Goal: Task Accomplishment & Management: Use online tool/utility

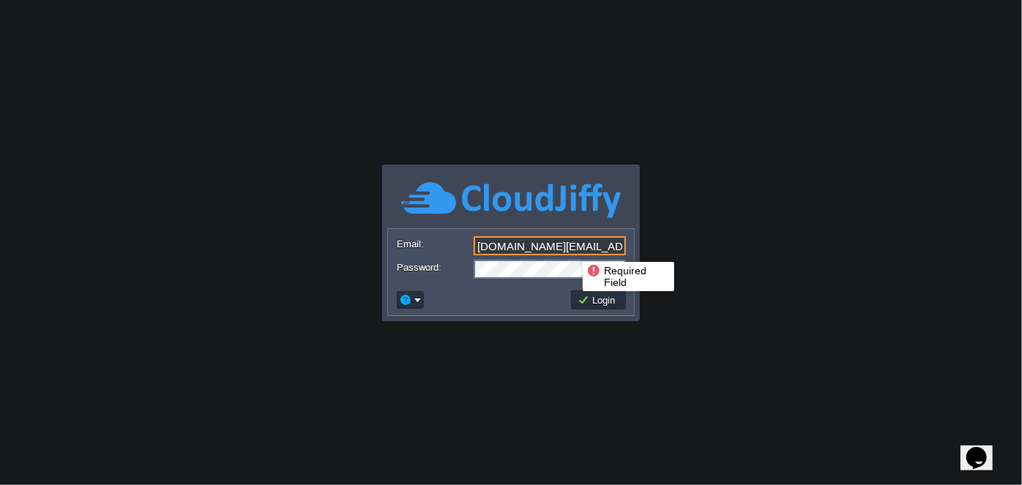
drag, startPoint x: 597, startPoint y: 249, endPoint x: 467, endPoint y: 249, distance: 130.3
click at [467, 249] on div "Email: [DOMAIN_NAME][EMAIL_ADDRESS][DOMAIN_NAME]" at bounding box center [511, 246] width 228 height 20
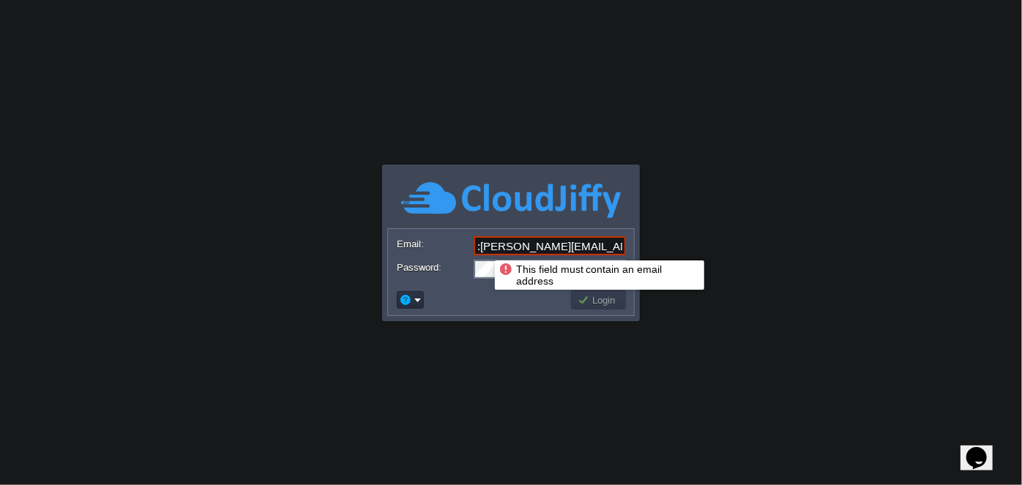
click at [481, 247] on input ":[PERSON_NAME][EMAIL_ADDRESS][PERSON_NAME][DOMAIN_NAME]" at bounding box center [550, 245] width 152 height 19
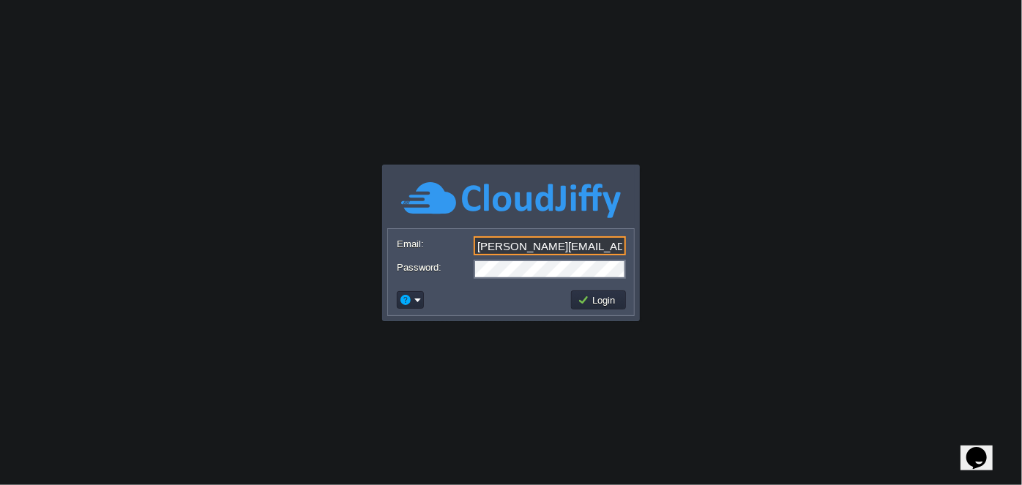
type input "[PERSON_NAME][EMAIL_ADDRESS][PERSON_NAME][DOMAIN_NAME]"
click at [433, 261] on div "Password:" at bounding box center [511, 269] width 228 height 19
click at [428, 381] on body "Application Platform v.8.10.2 This field must contain an email address Email: […" at bounding box center [511, 242] width 1022 height 485
click at [611, 301] on button "Login" at bounding box center [599, 300] width 42 height 13
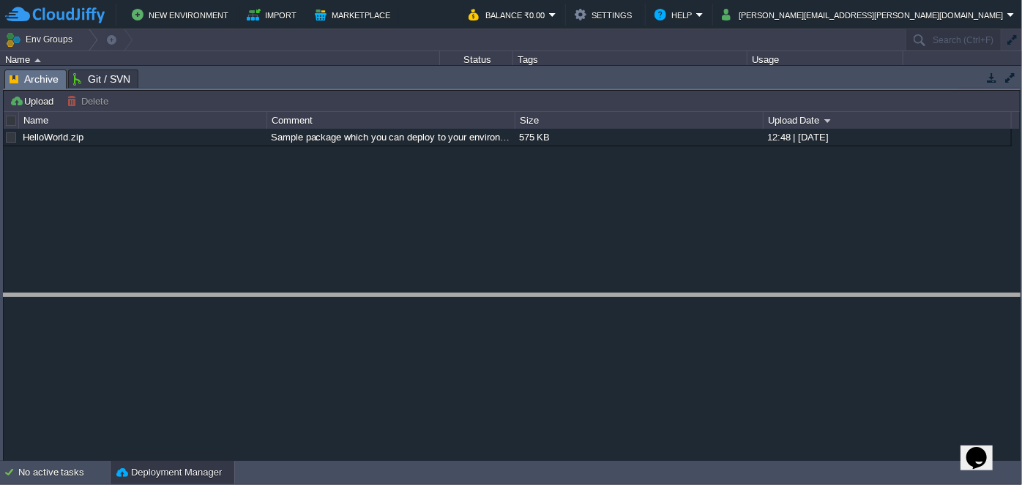
drag, startPoint x: 455, startPoint y: 72, endPoint x: 464, endPoint y: 297, distance: 224.9
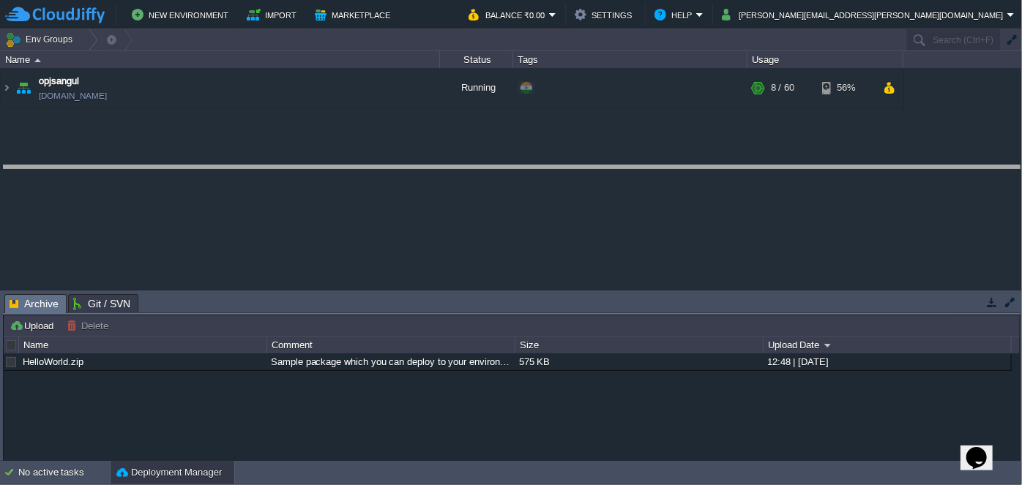
drag, startPoint x: 513, startPoint y: 301, endPoint x: 493, endPoint y: 173, distance: 129.7
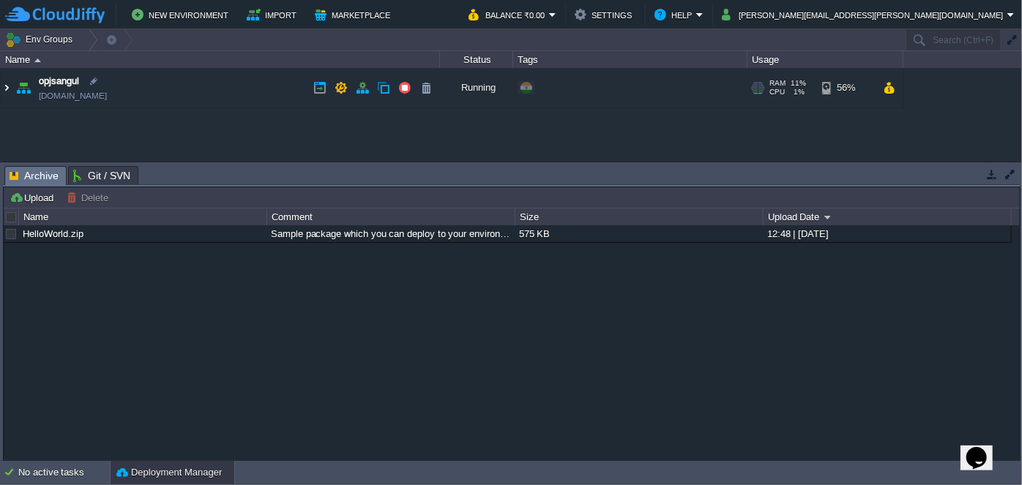
click at [6, 89] on img at bounding box center [7, 88] width 12 height 40
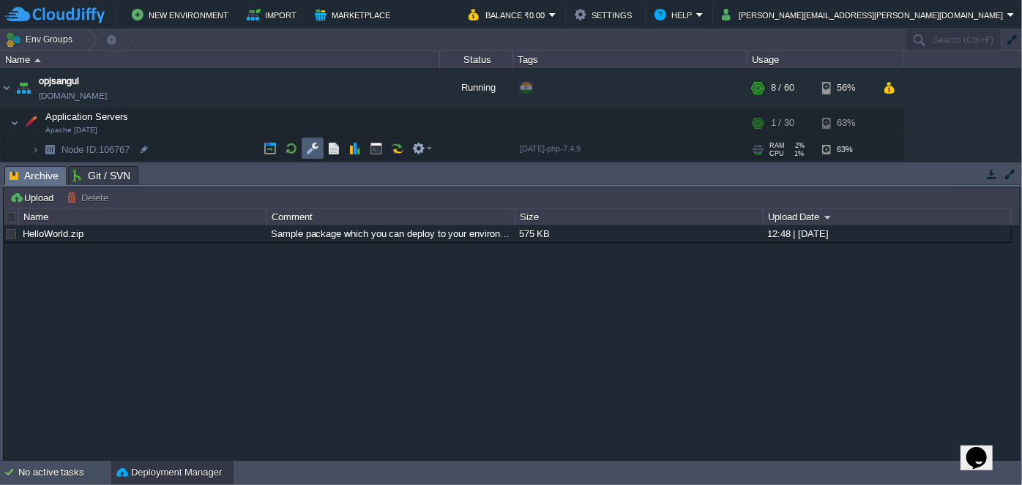
scroll to position [66, 0]
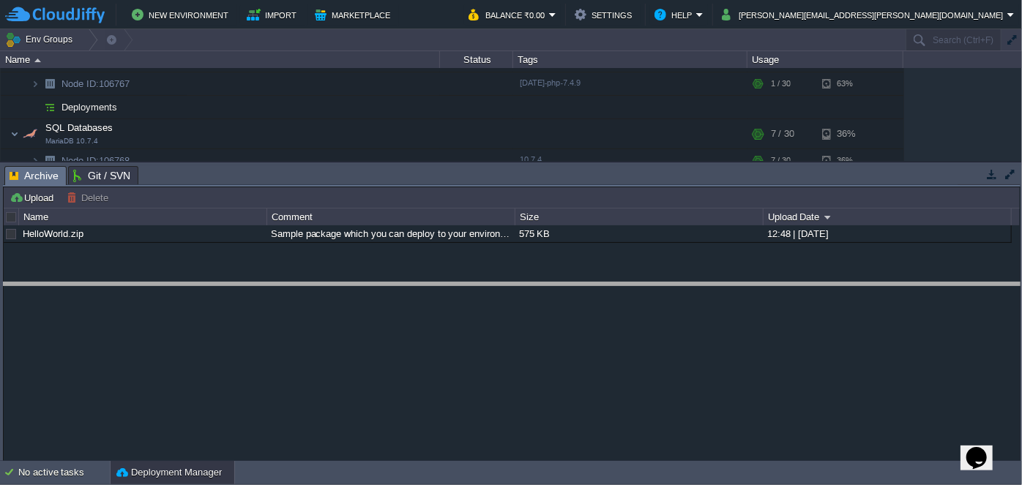
drag, startPoint x: 481, startPoint y: 167, endPoint x: 476, endPoint y: 292, distance: 125.3
click at [476, 292] on body "New Environment Import Marketplace Bonus ₹0.00 Upgrade Account Balance ₹0.00 Se…" at bounding box center [511, 242] width 1022 height 485
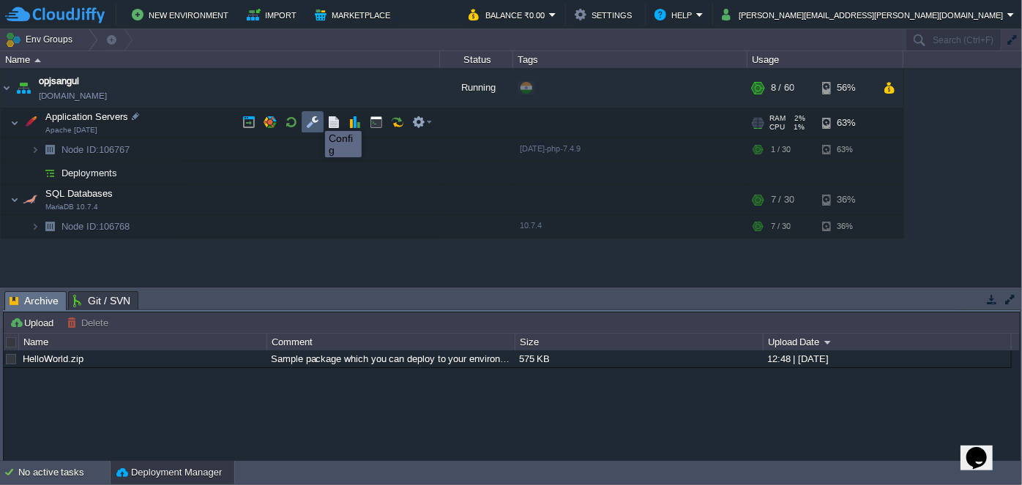
click at [314, 118] on button "button" at bounding box center [312, 122] width 13 height 13
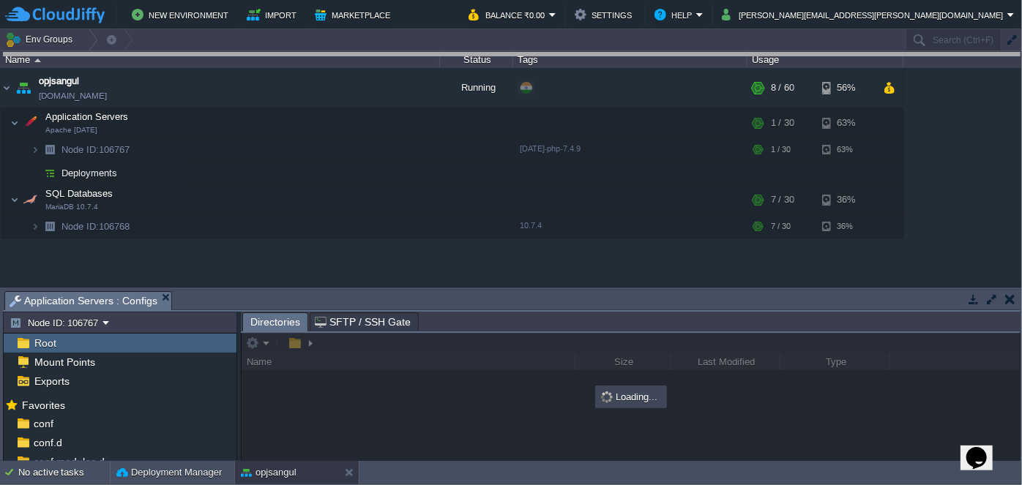
drag, startPoint x: 419, startPoint y: 293, endPoint x: 400, endPoint y: 53, distance: 240.9
click at [400, 53] on body "New Environment Import Marketplace Bonus ₹0.00 Upgrade Account Balance ₹0.00 Se…" at bounding box center [511, 242] width 1022 height 485
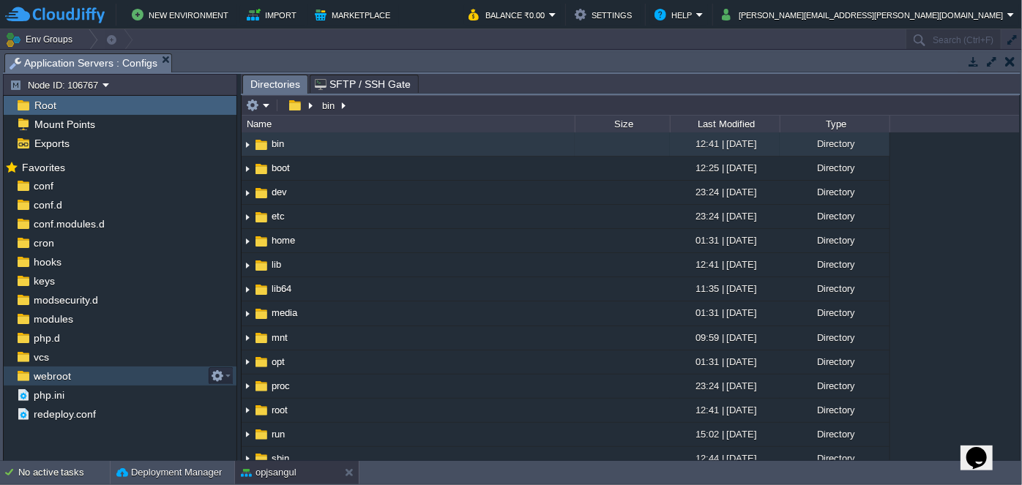
click at [115, 371] on div "webroot" at bounding box center [120, 376] width 233 height 19
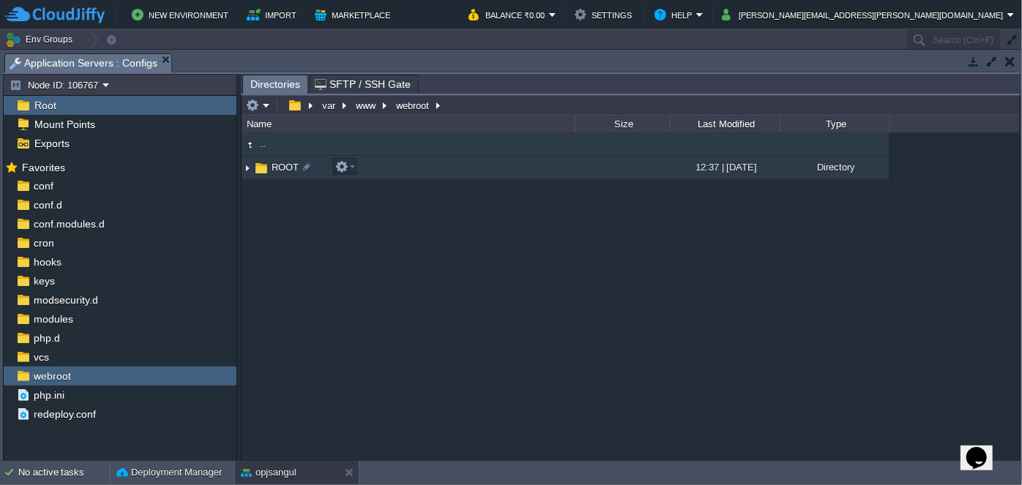
click at [247, 170] on img at bounding box center [248, 168] width 12 height 23
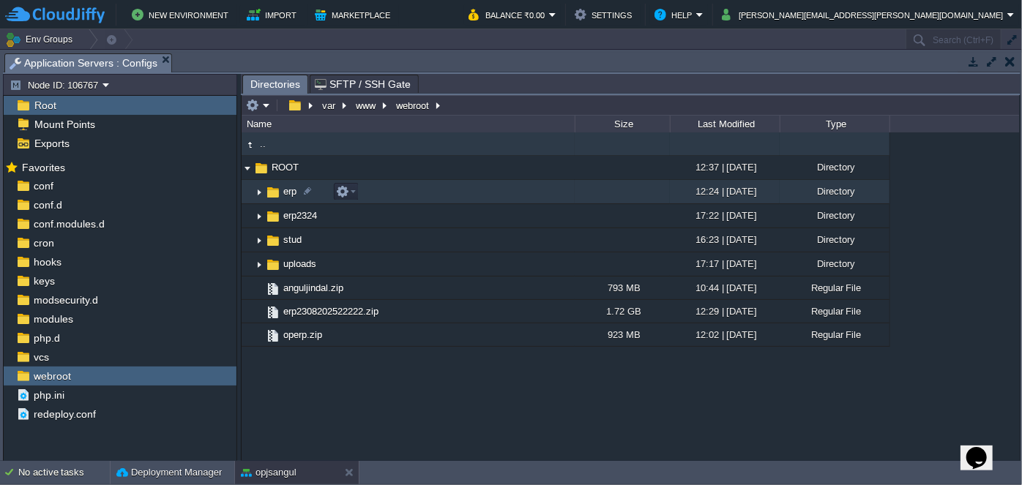
click at [258, 195] on img at bounding box center [259, 192] width 12 height 23
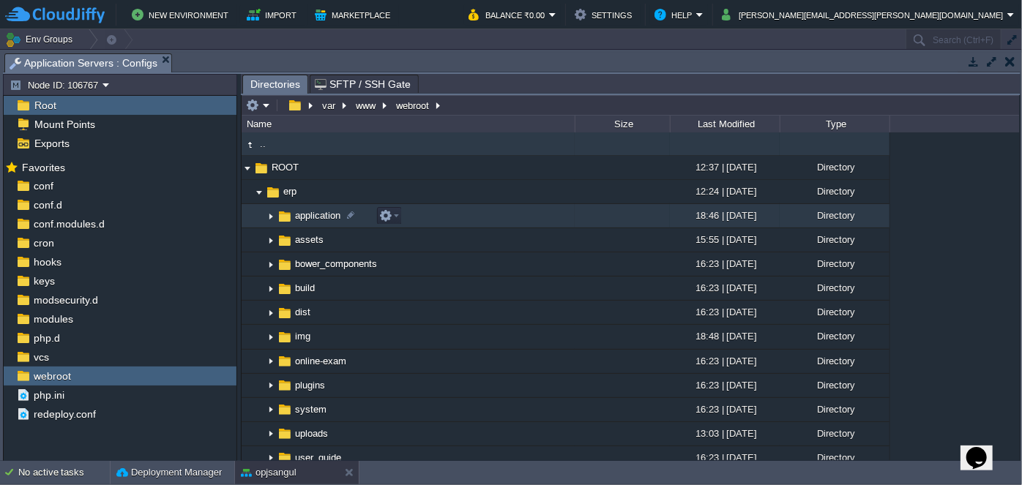
click at [274, 219] on img at bounding box center [271, 216] width 12 height 23
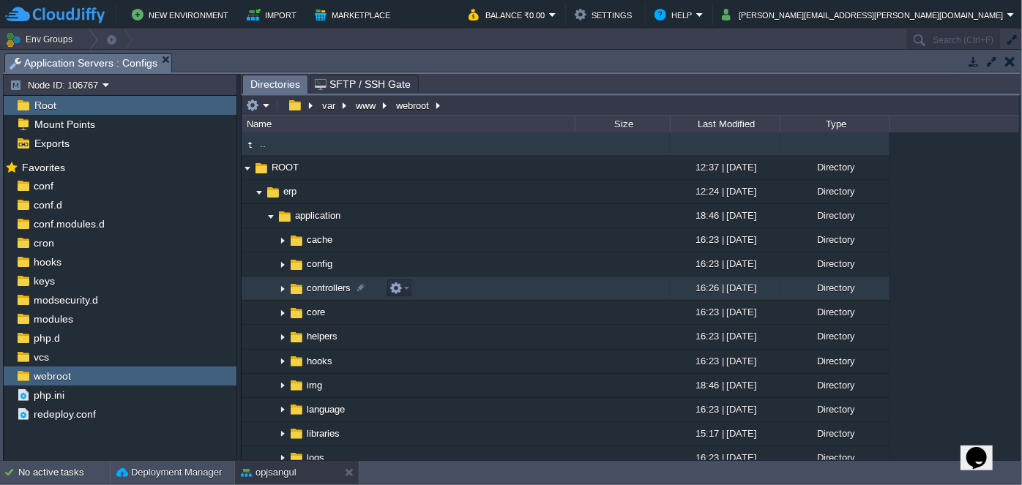
click at [282, 291] on img at bounding box center [283, 288] width 12 height 23
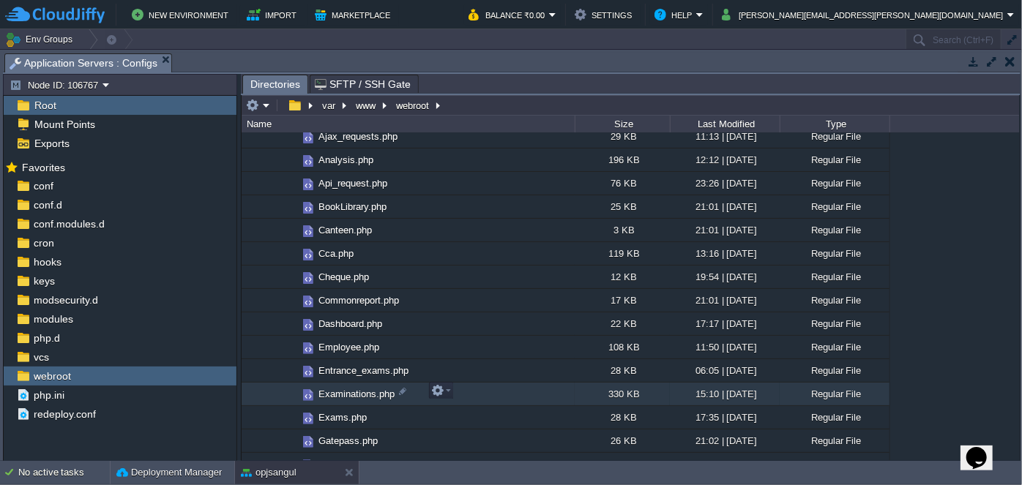
scroll to position [266, 0]
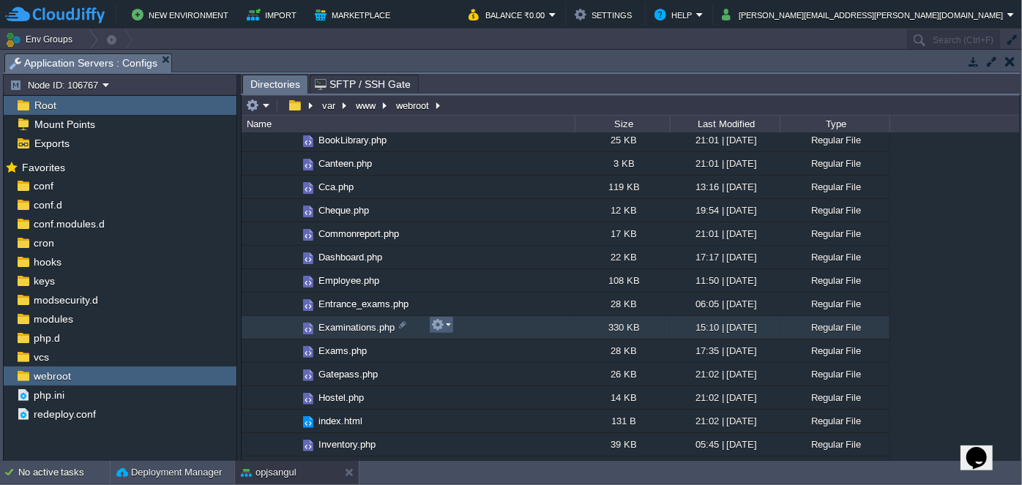
click at [448, 328] on em at bounding box center [441, 324] width 20 height 13
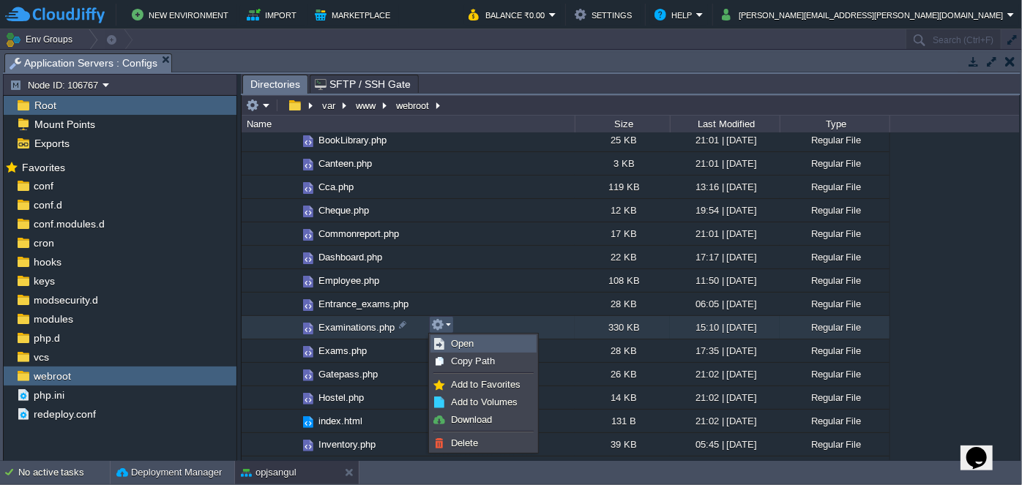
click at [471, 348] on span "Open" at bounding box center [462, 343] width 23 height 11
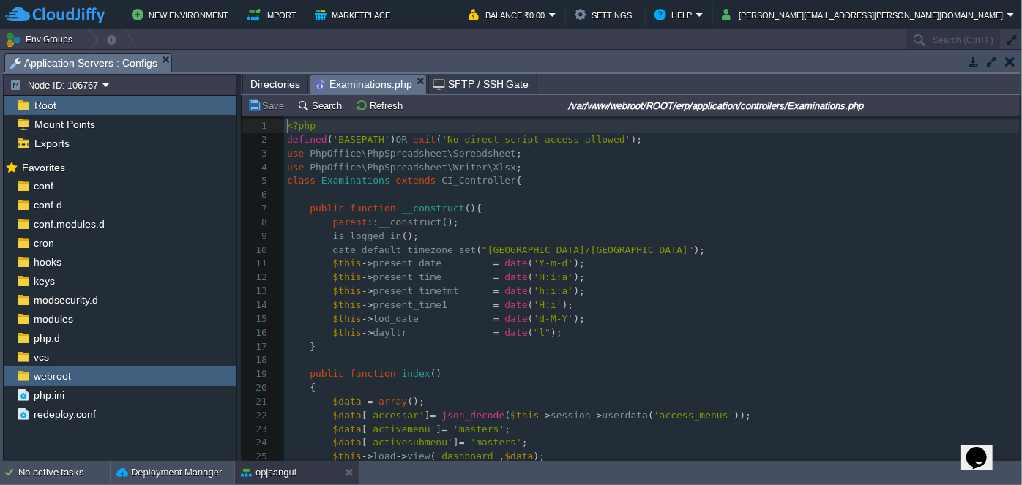
scroll to position [4, 0]
click at [713, 297] on pre "$this -> present_timefmt = date ( 'h:i:a' );" at bounding box center [652, 292] width 736 height 14
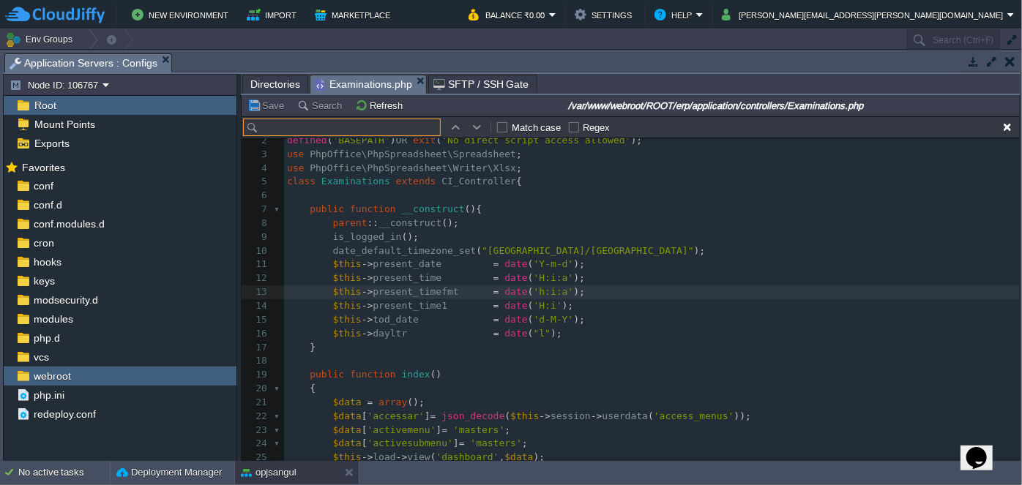
type input "consolidate_result_date"
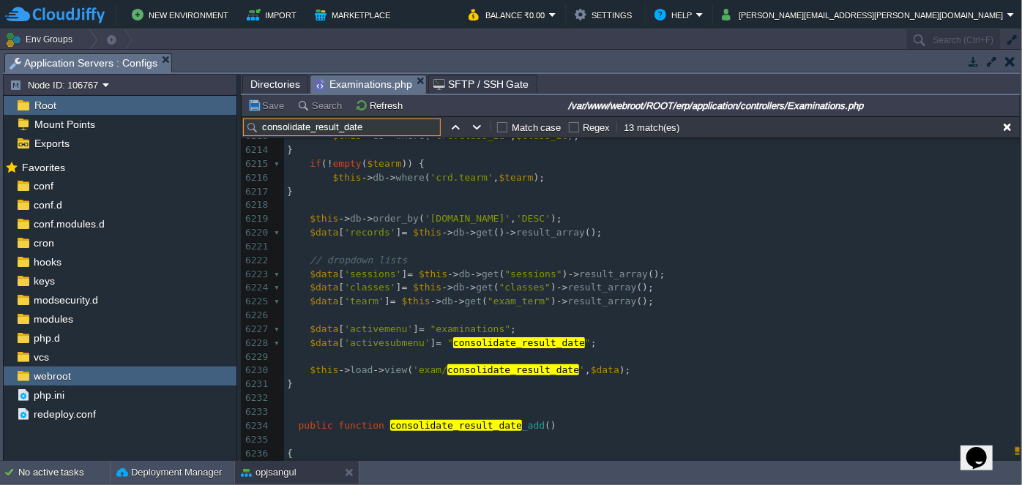
scroll to position [92676, 0]
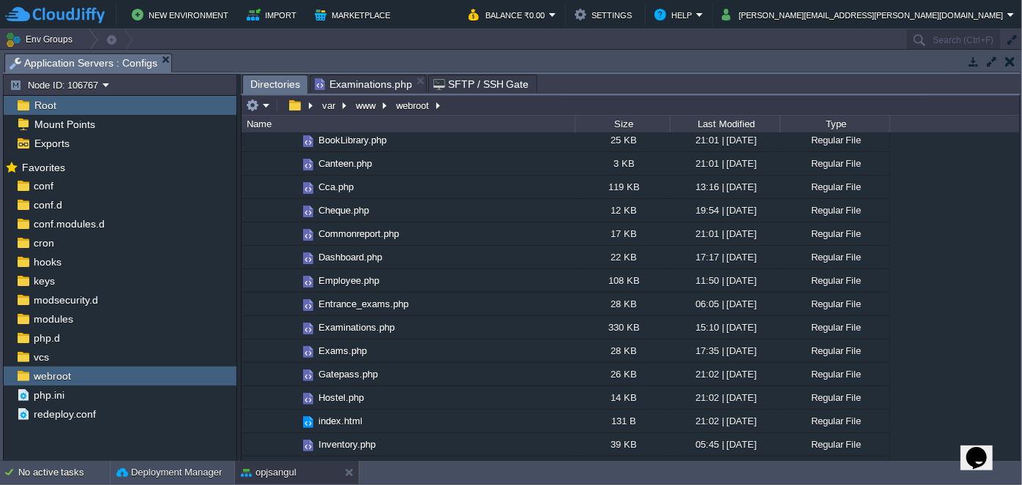
click at [269, 89] on span "Directories" at bounding box center [275, 84] width 50 height 18
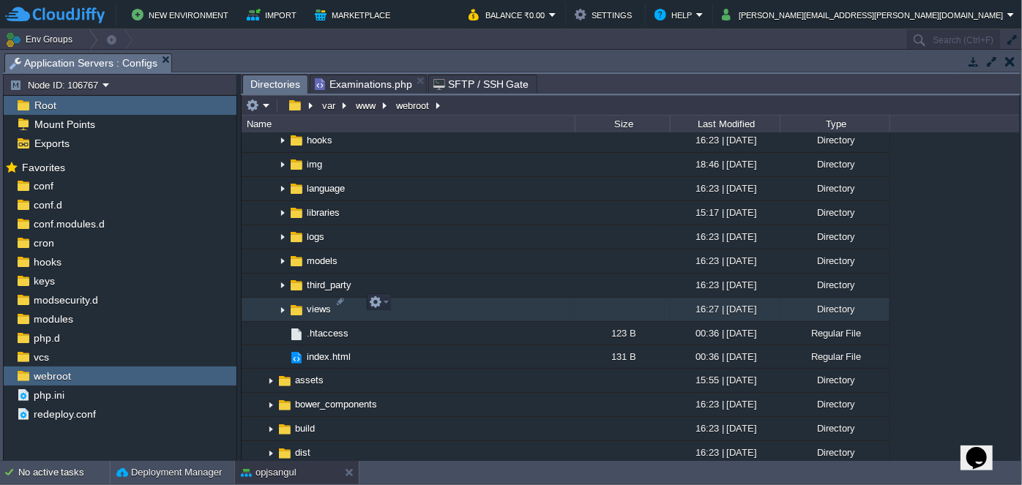
click at [280, 299] on img at bounding box center [283, 310] width 12 height 23
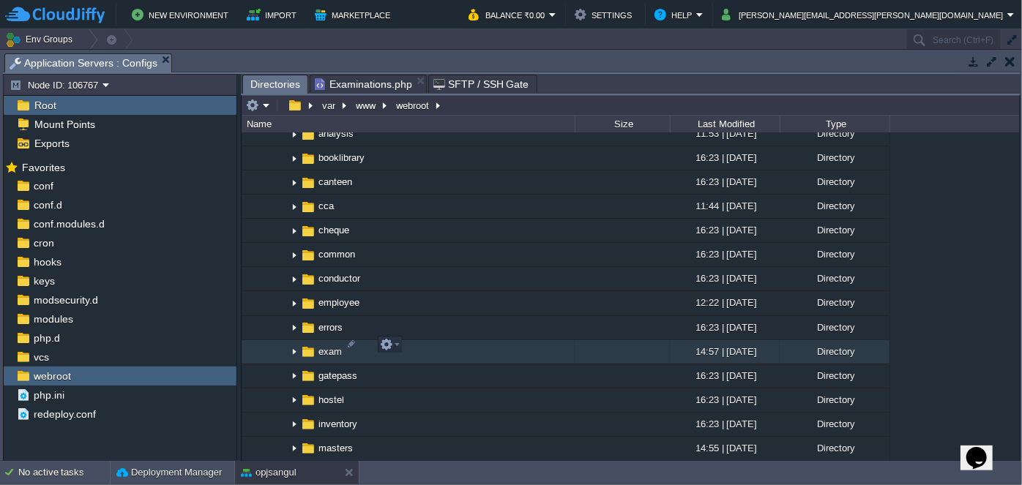
click at [295, 344] on img at bounding box center [294, 352] width 12 height 23
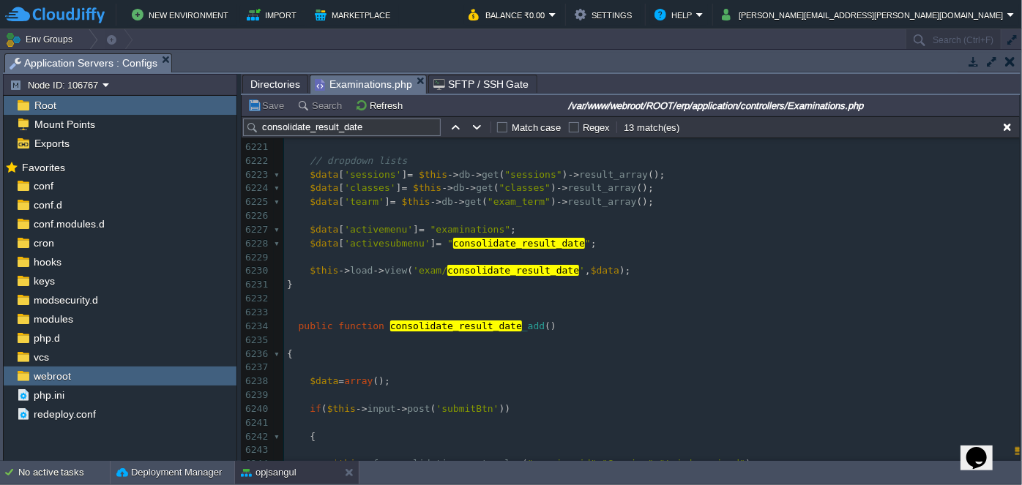
click at [369, 84] on span "Examinations.php" at bounding box center [363, 84] width 97 height 18
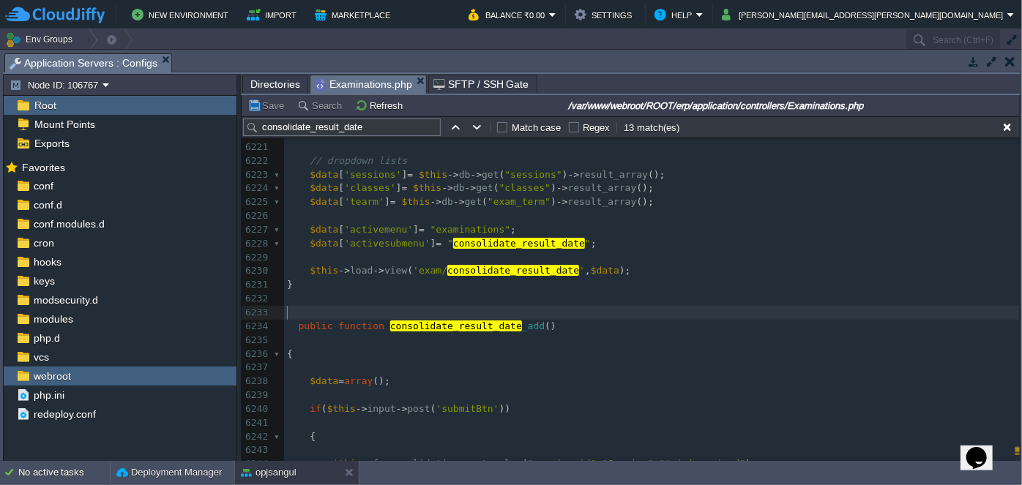
click at [654, 317] on pre "​" at bounding box center [652, 313] width 736 height 14
click at [267, 83] on span "Directories" at bounding box center [275, 84] width 50 height 18
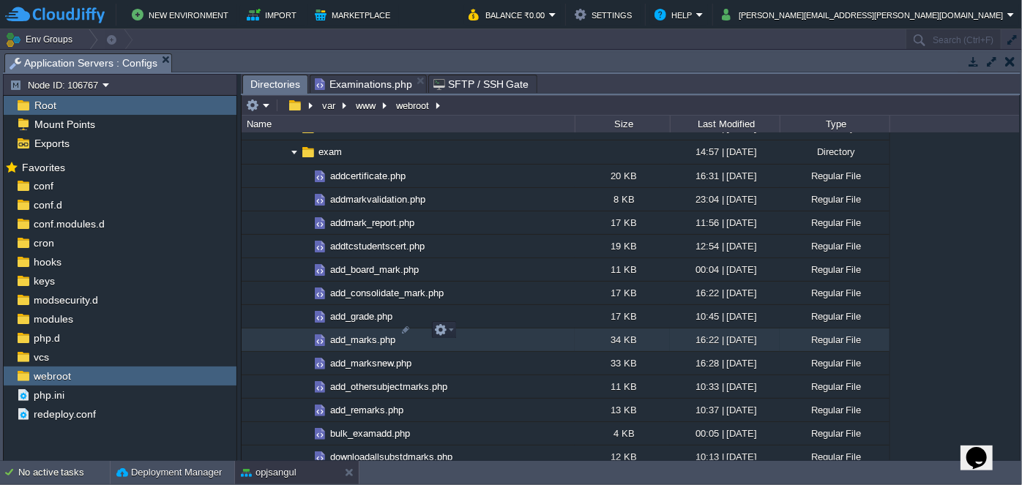
scroll to position [1331, 0]
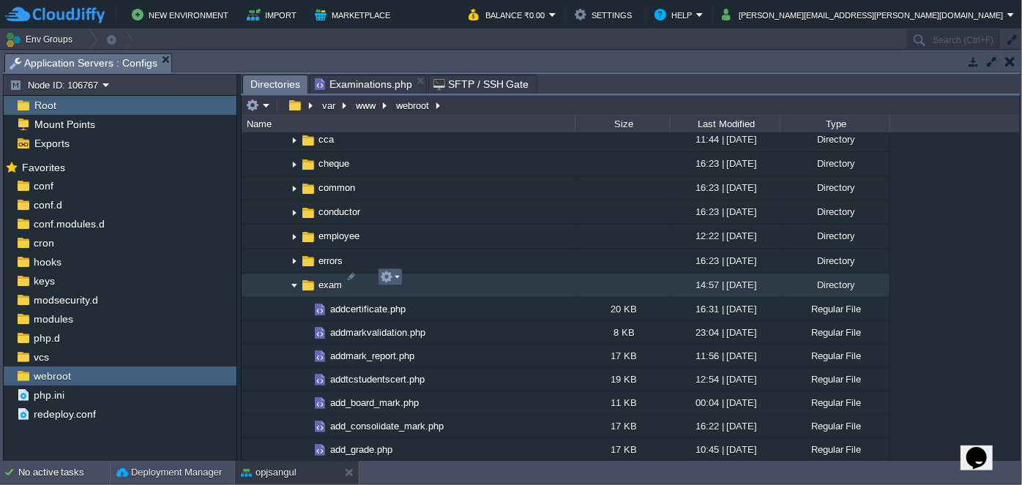
click at [400, 277] on td at bounding box center [390, 278] width 25 height 18
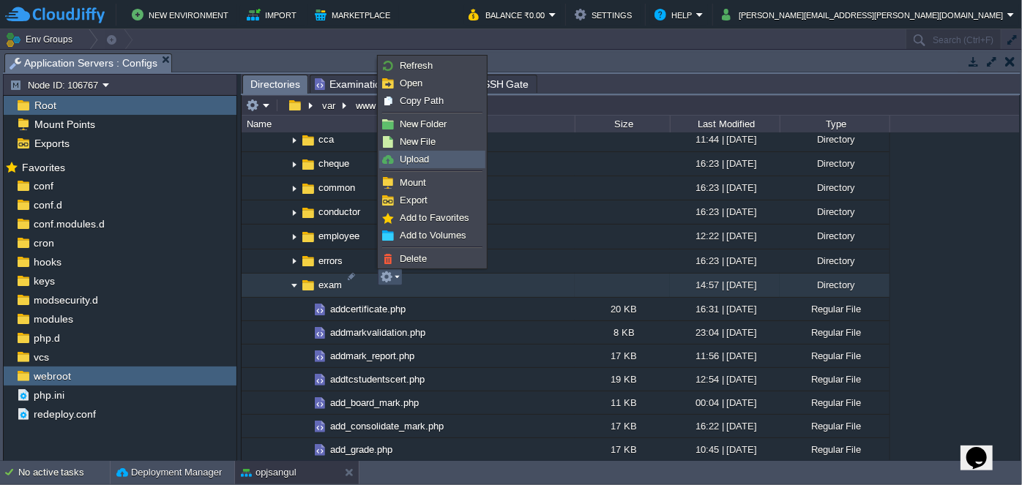
click at [433, 160] on link "Upload" at bounding box center [432, 160] width 105 height 16
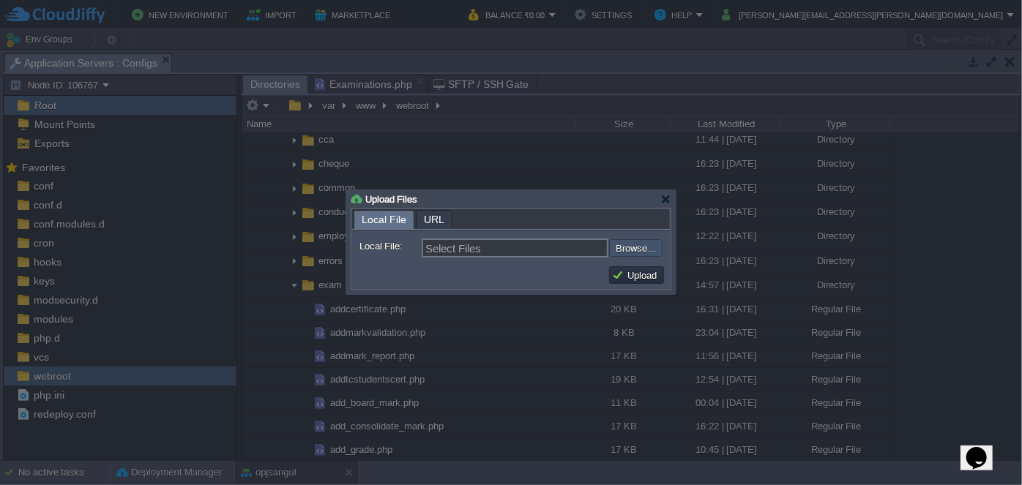
click at [644, 250] on input "file" at bounding box center [569, 247] width 185 height 17
type input "C:\fakepath\consolidate_result_date.php"
type input "consolidate_result_date.php, consolidate_result_date_add.php, consolidate_resul…"
click at [629, 273] on button "Upload" at bounding box center [636, 275] width 49 height 13
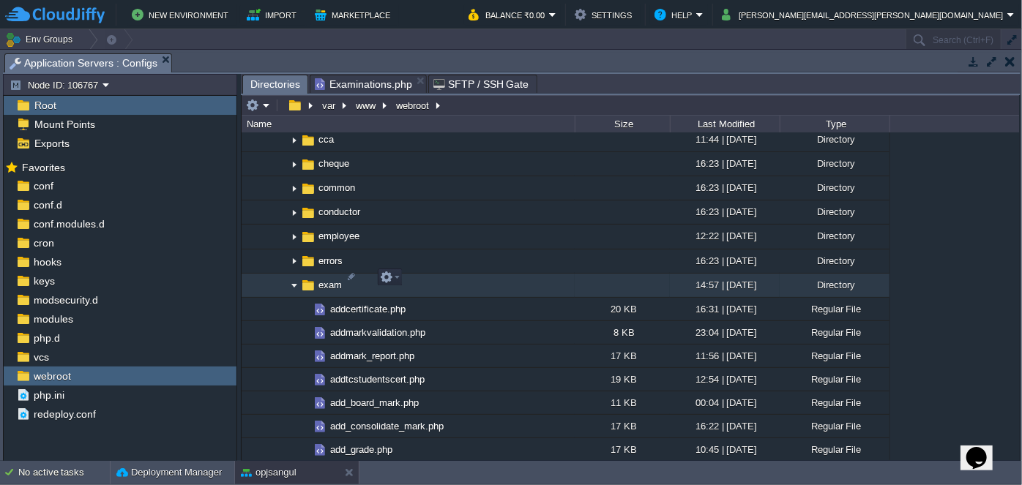
click at [288, 279] on img at bounding box center [294, 285] width 12 height 23
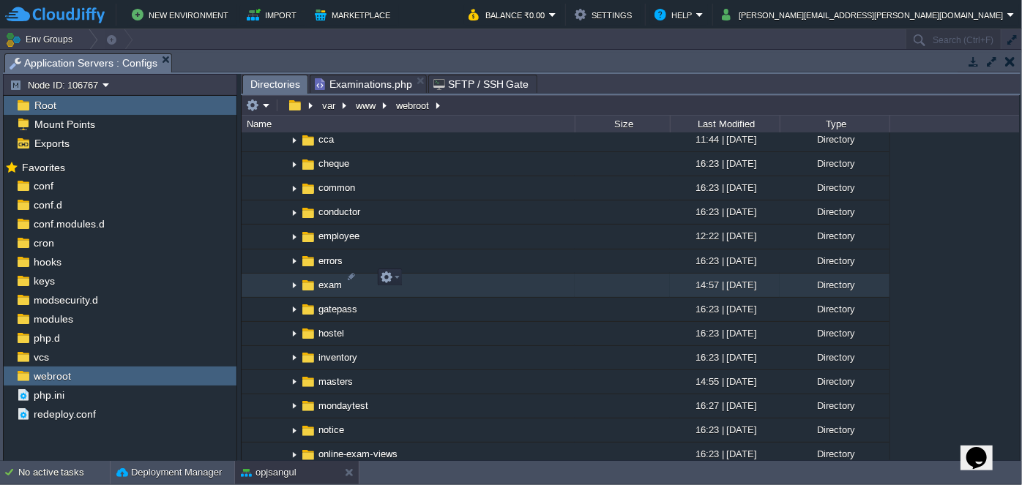
click at [296, 281] on img at bounding box center [294, 285] width 12 height 23
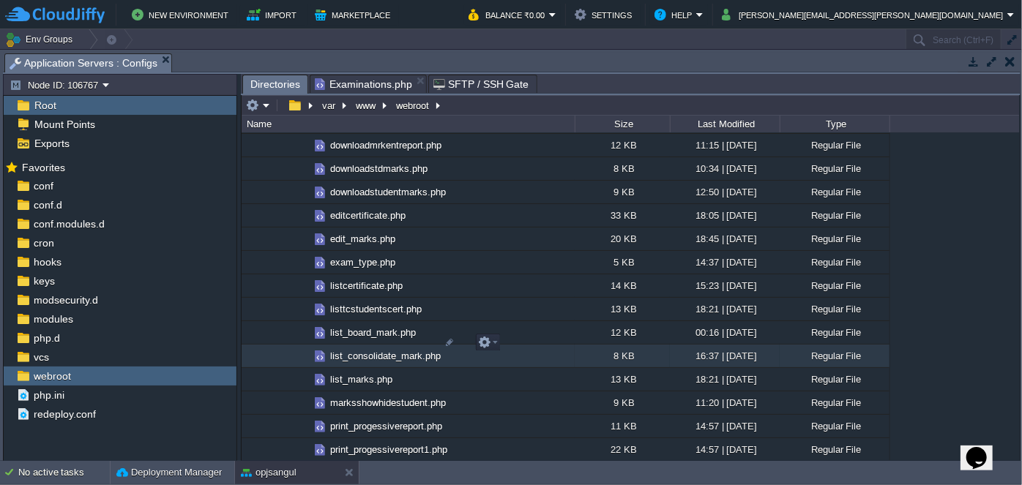
scroll to position [1996, 0]
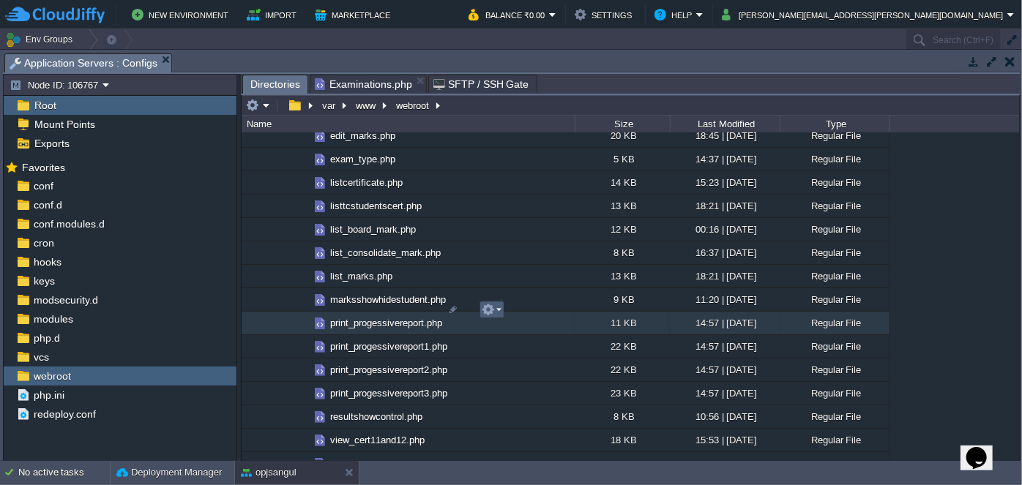
click at [498, 310] on em at bounding box center [492, 309] width 20 height 13
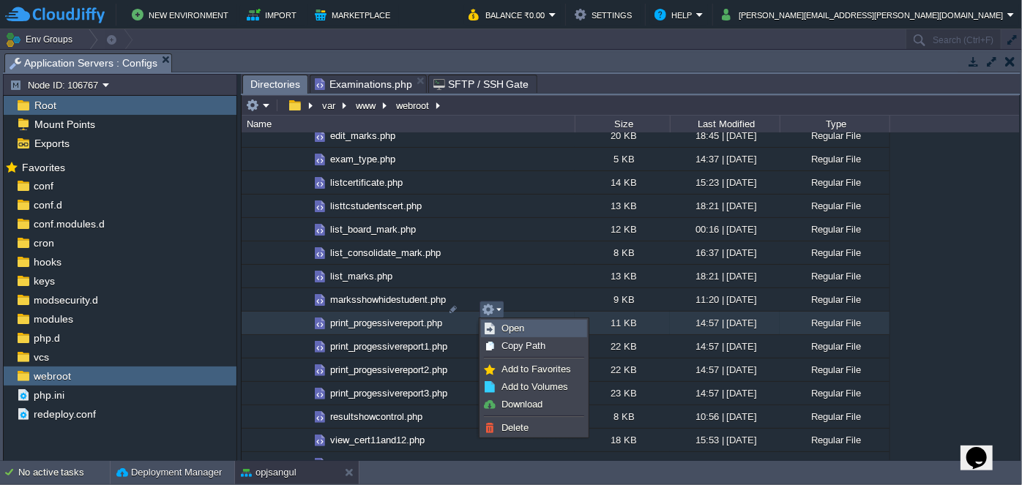
click at [503, 321] on link "Open" at bounding box center [534, 329] width 105 height 16
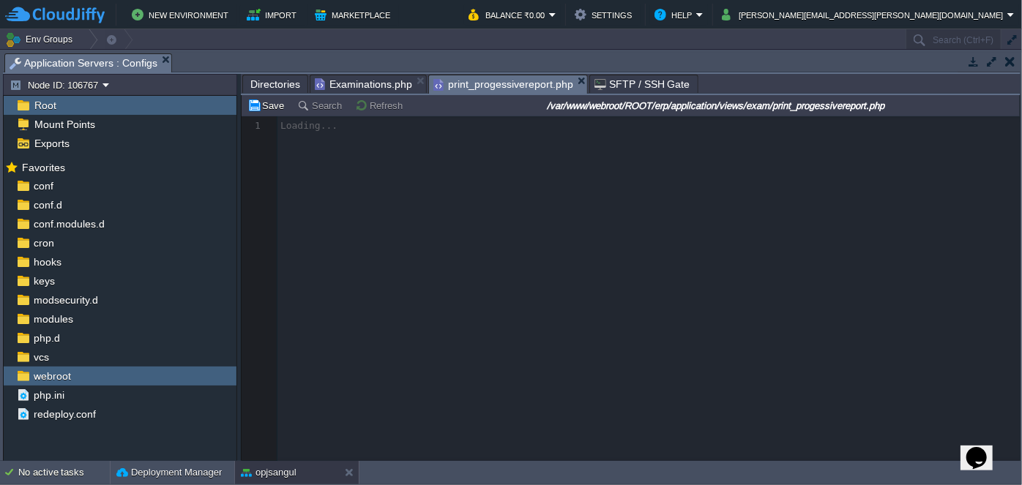
click at [280, 81] on span "Directories" at bounding box center [275, 84] width 50 height 18
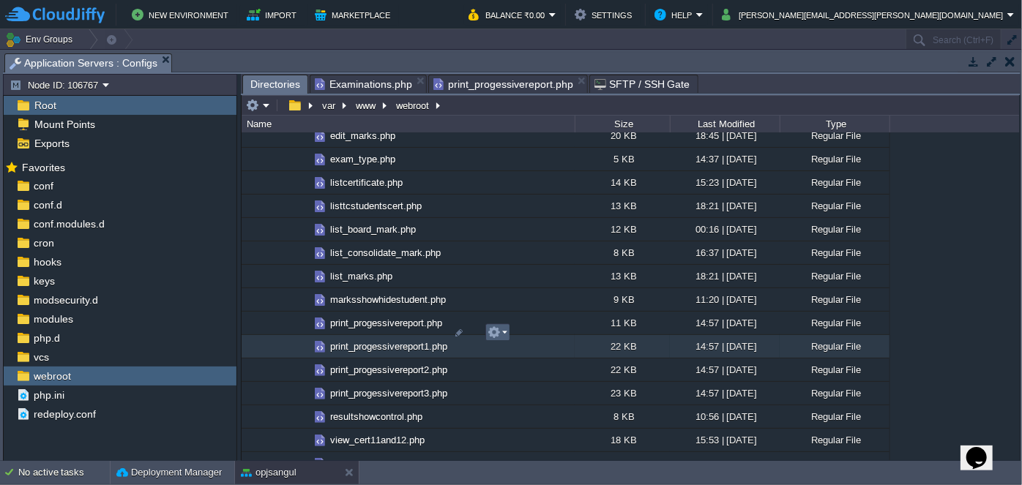
click at [504, 332] on em at bounding box center [498, 332] width 20 height 13
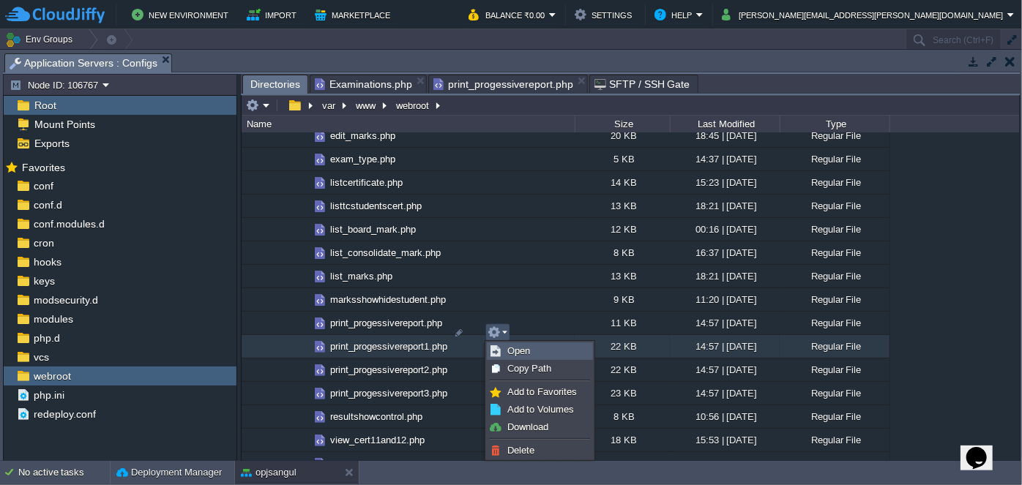
click at [509, 345] on span "Open" at bounding box center [518, 350] width 23 height 11
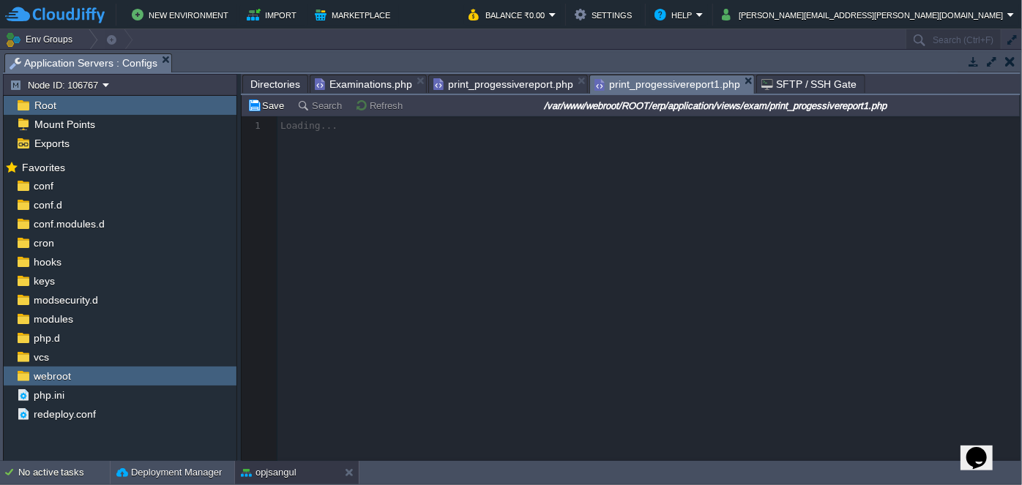
click at [277, 83] on span "Directories" at bounding box center [275, 84] width 50 height 18
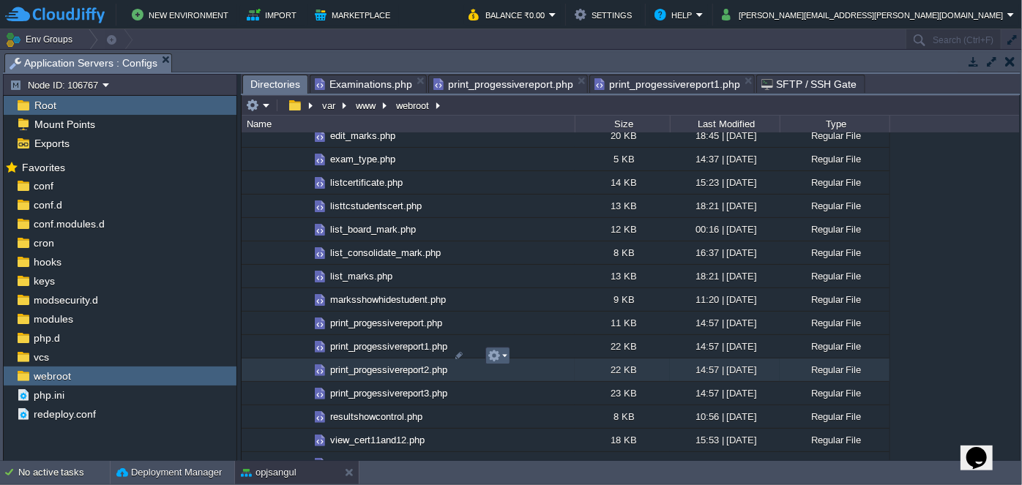
click at [505, 354] on em at bounding box center [498, 355] width 20 height 13
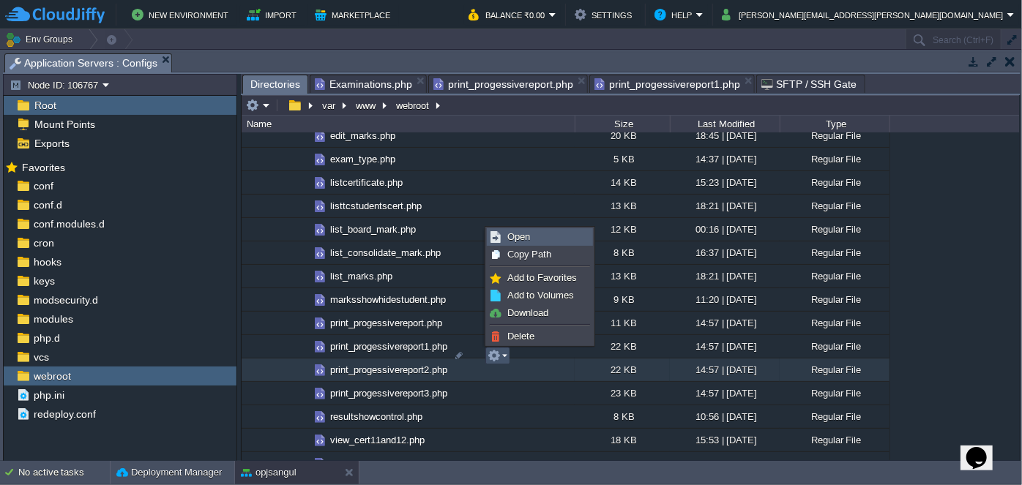
click at [525, 234] on span "Open" at bounding box center [518, 236] width 23 height 11
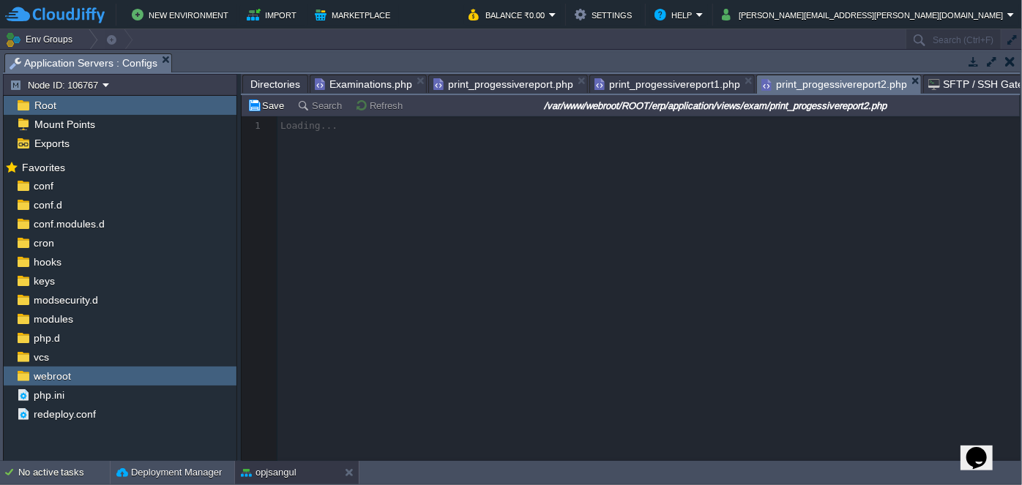
click at [276, 86] on span "Directories" at bounding box center [275, 84] width 50 height 18
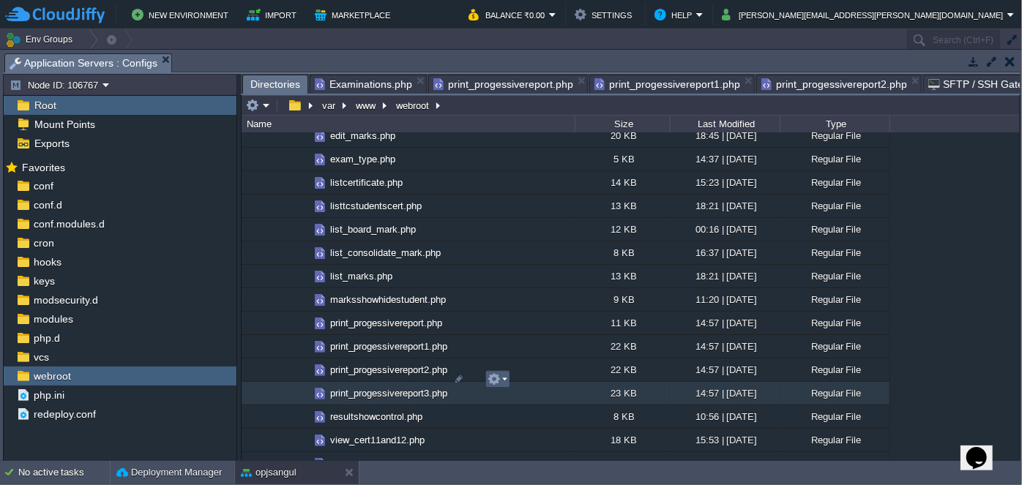
click at [504, 379] on em at bounding box center [498, 379] width 20 height 13
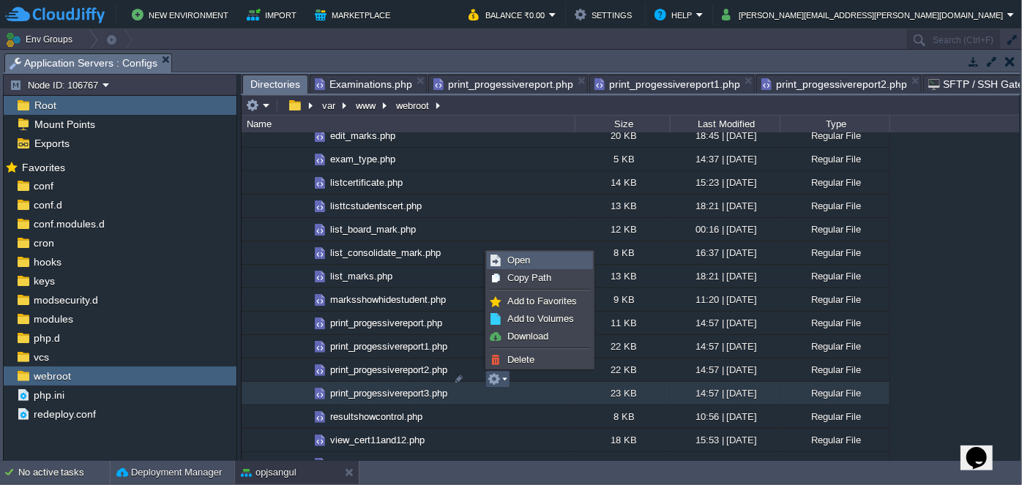
click at [520, 264] on span "Open" at bounding box center [518, 260] width 23 height 11
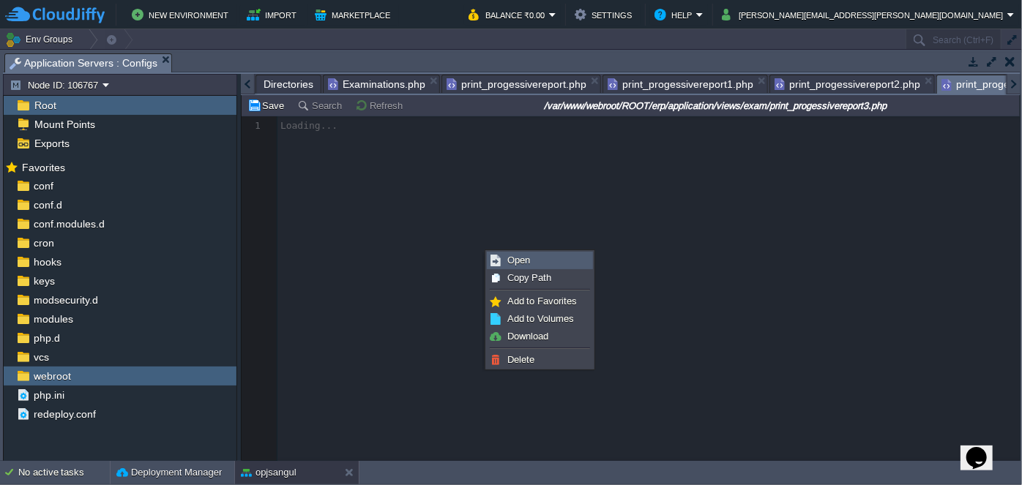
scroll to position [0, 73]
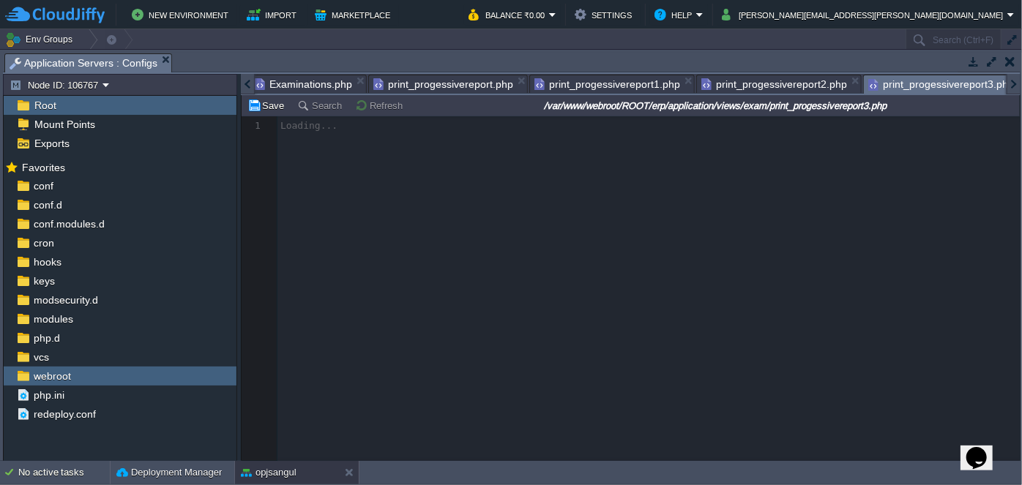
click at [420, 79] on span "print_progessivereport.php" at bounding box center [443, 84] width 140 height 18
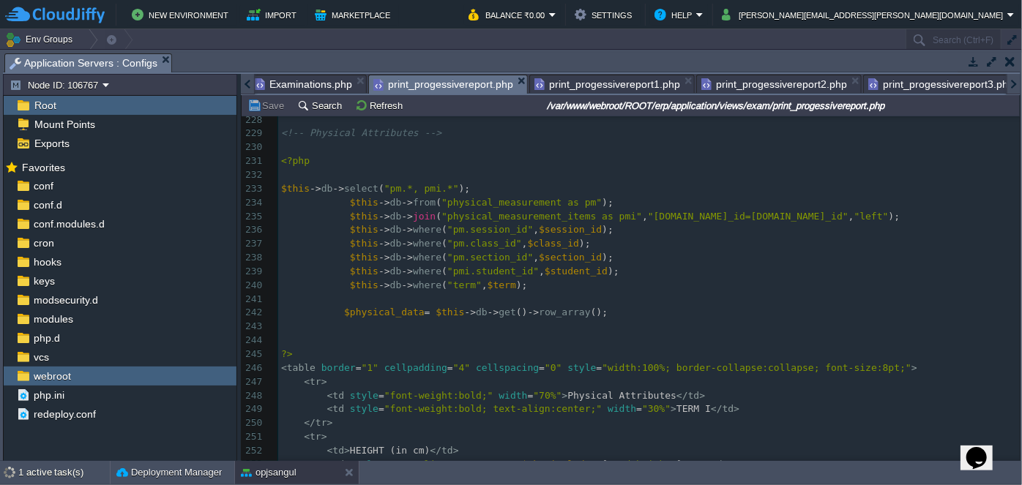
scroll to position [3379, 0]
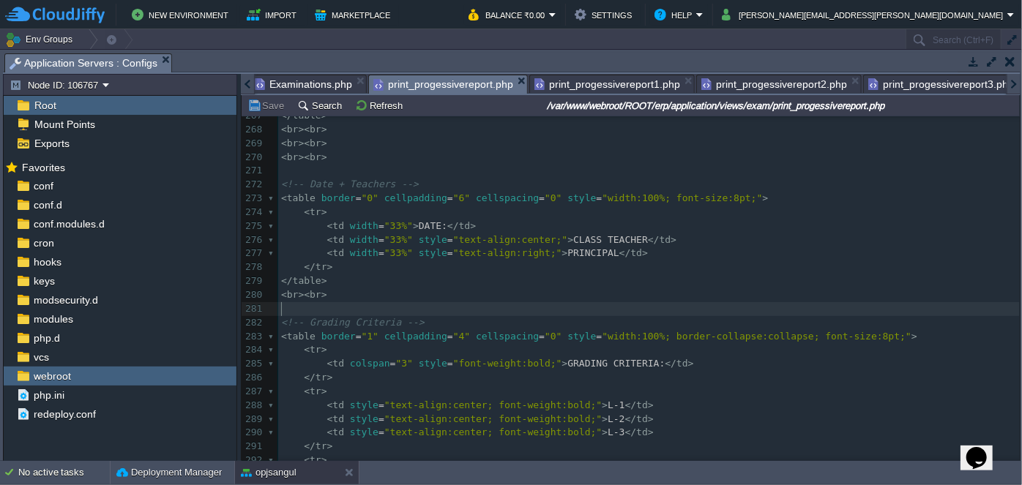
click at [283, 310] on div "301 <?php 257 < td style = "text-align:center;" > <? = $physical_data [ 'std_we…" at bounding box center [648, 281] width 741 height 621
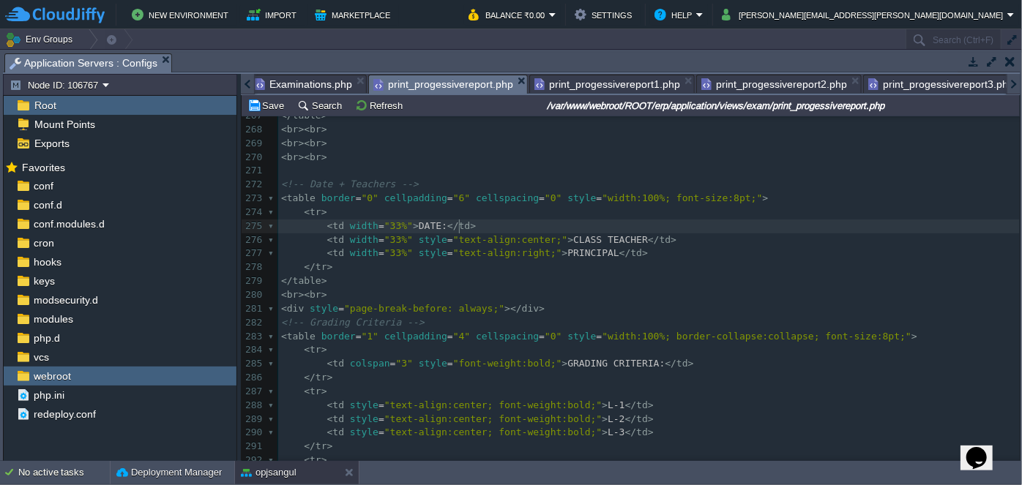
click at [824, 231] on pre "< td width = "33%" > DATE: </ td >" at bounding box center [648, 227] width 741 height 14
click at [562, 84] on span "print_progessivereport1.php" at bounding box center [607, 84] width 146 height 18
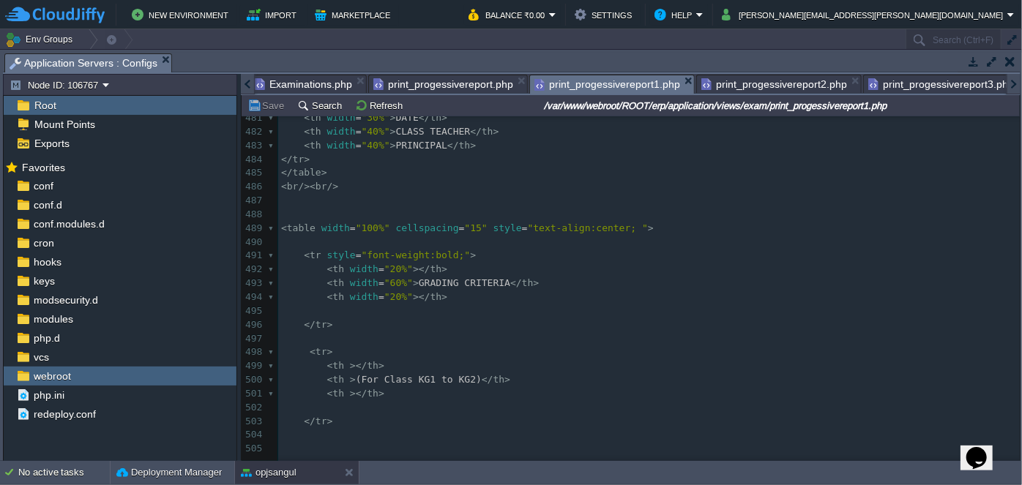
click at [294, 199] on pre "​" at bounding box center [648, 201] width 741 height 14
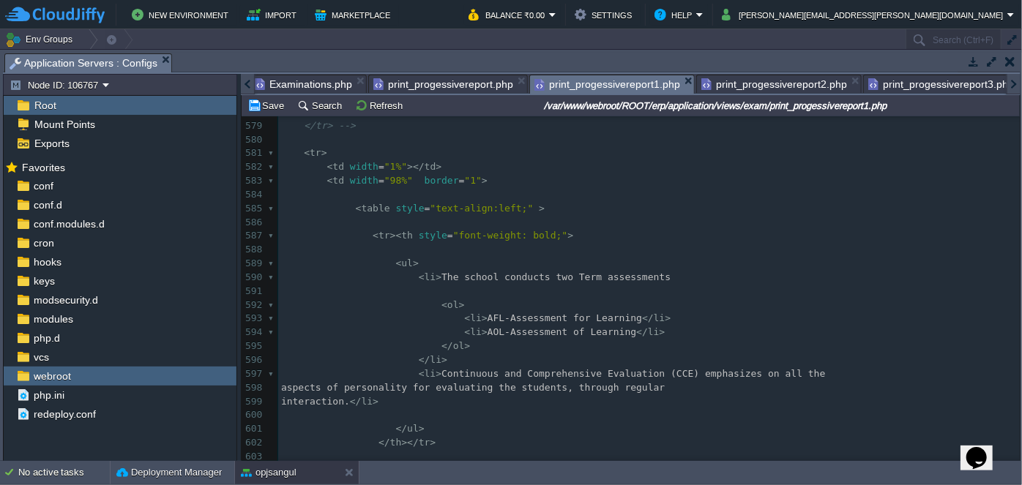
click at [755, 220] on pre "​" at bounding box center [648, 223] width 741 height 14
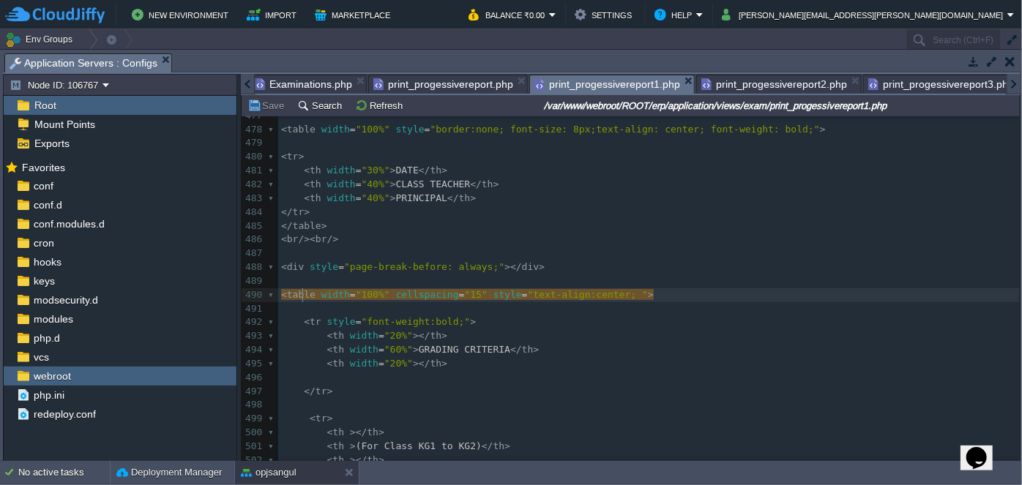
click at [522, 329] on pre "< th width = "20%" ></ th >" at bounding box center [648, 336] width 741 height 14
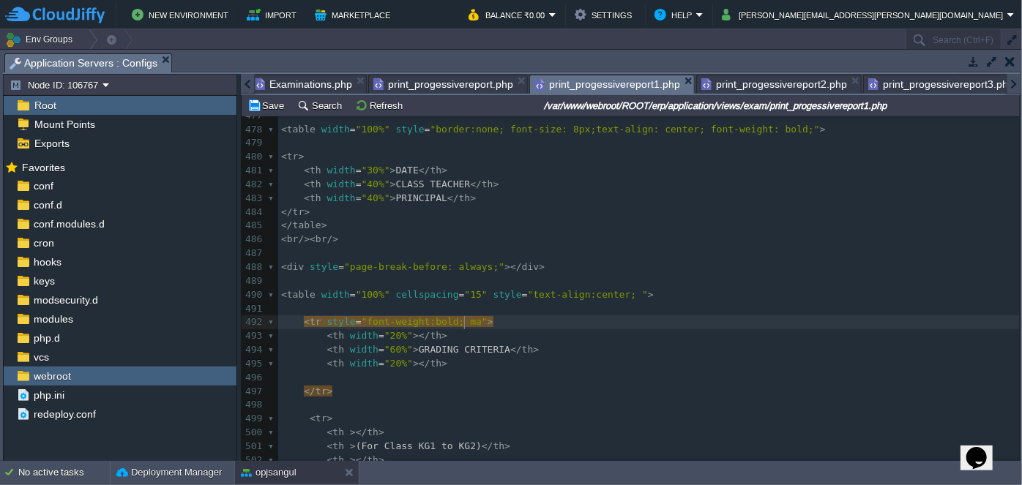
type textarea "mar"
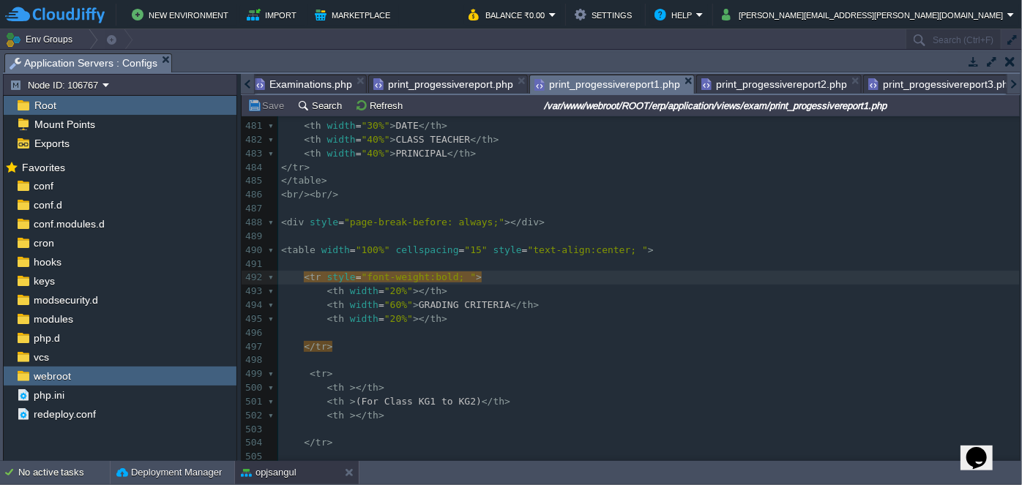
scroll to position [6728, 0]
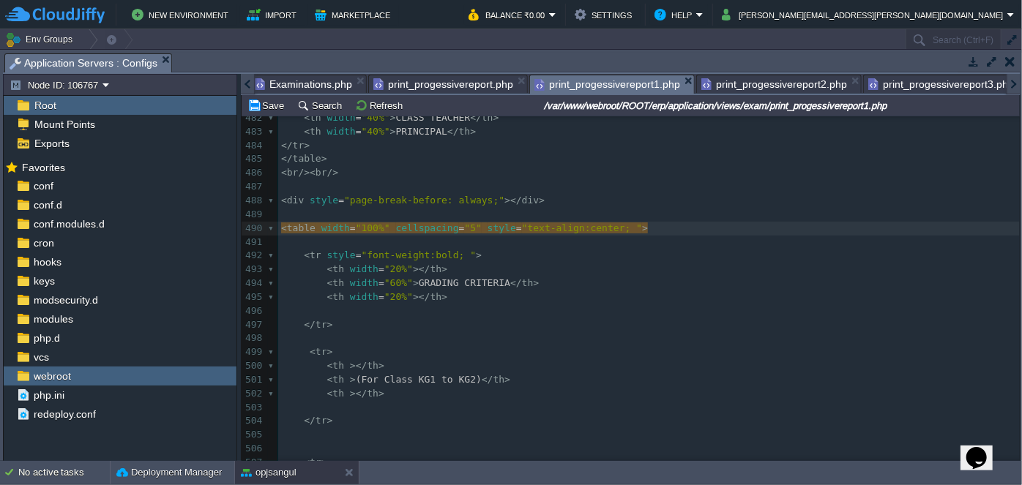
type textarea "3"
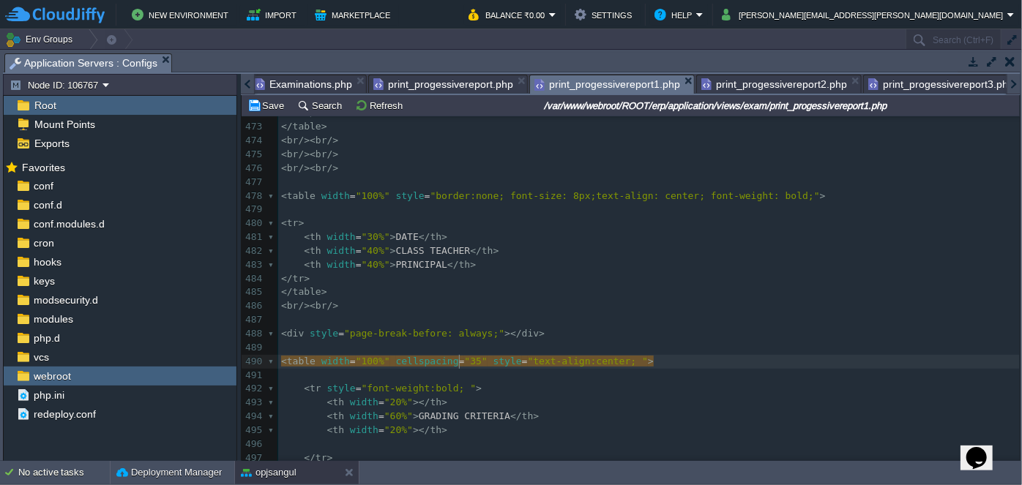
click at [612, 285] on pre "</ table >" at bounding box center [648, 292] width 741 height 14
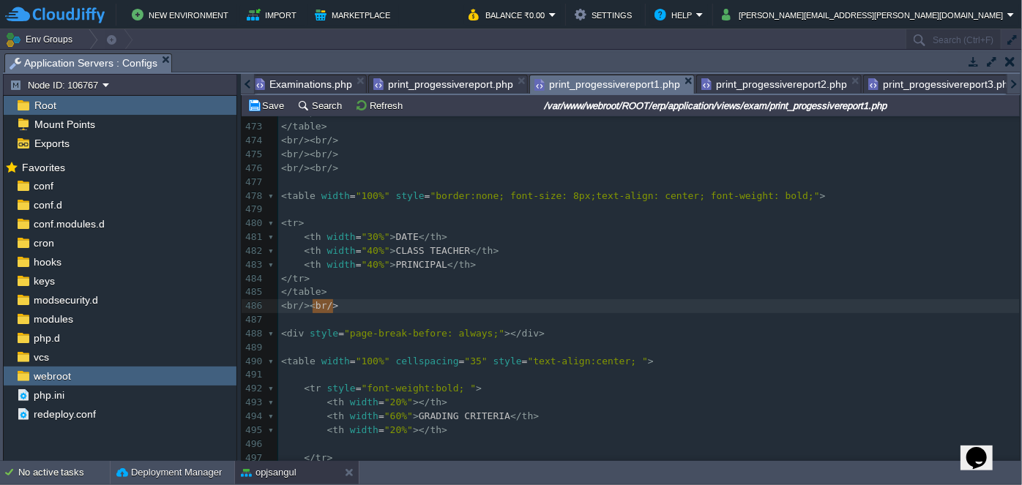
type textarea "<br/><br/>"
drag, startPoint x: 364, startPoint y: 299, endPoint x: 262, endPoint y: 305, distance: 101.9
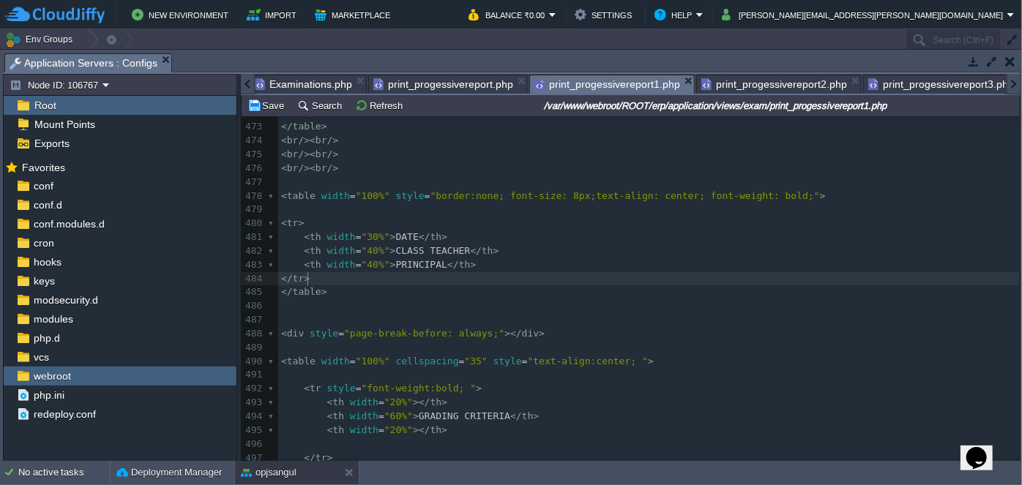
click at [598, 277] on pre "</ tr >" at bounding box center [648, 279] width 741 height 14
click at [726, 83] on span "print_progessivereport2.php" at bounding box center [774, 84] width 146 height 18
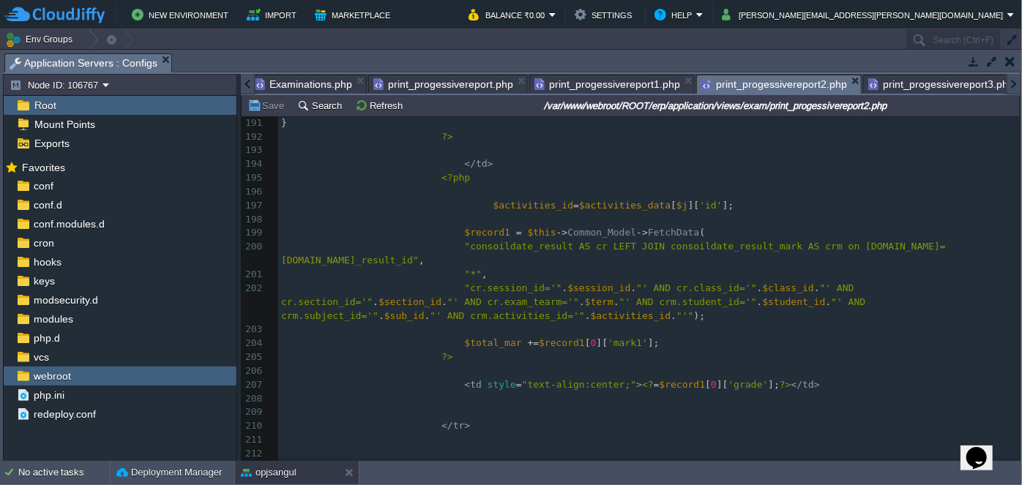
scroll to position [2795, 0]
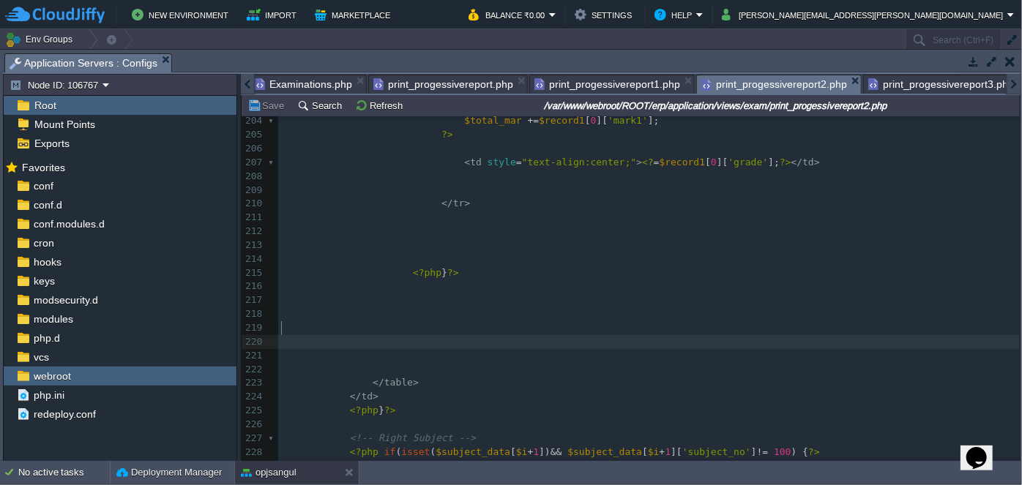
click at [416, 335] on pre "​" at bounding box center [648, 342] width 741 height 14
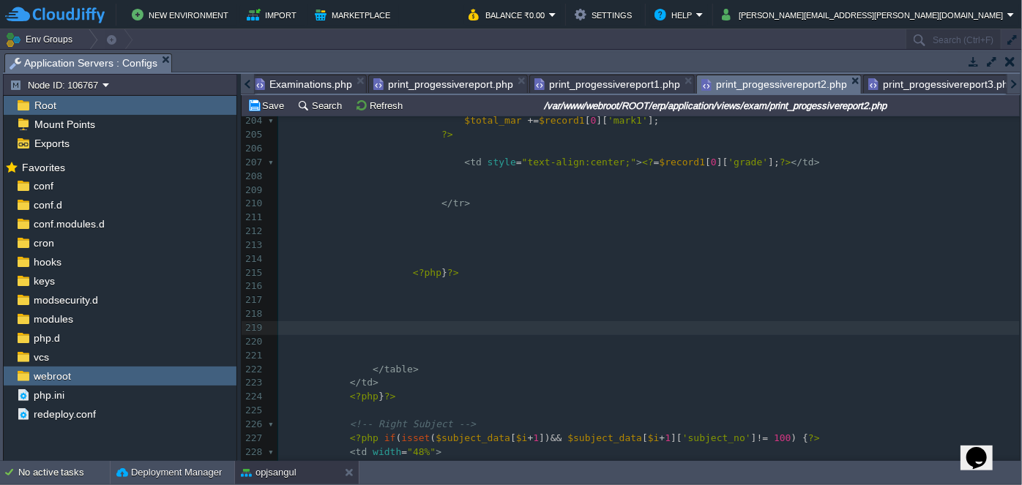
click at [383, 349] on pre "​" at bounding box center [648, 356] width 741 height 14
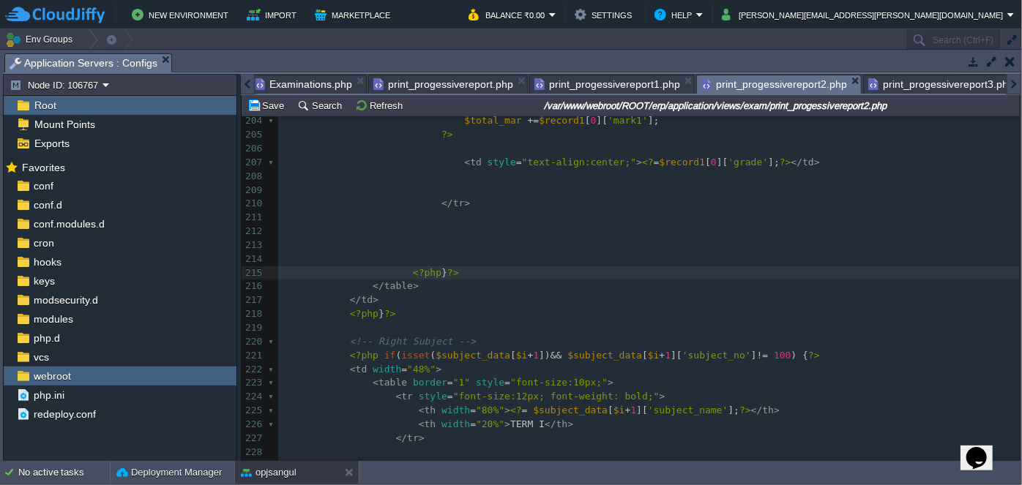
click at [427, 239] on pre "​" at bounding box center [648, 246] width 741 height 14
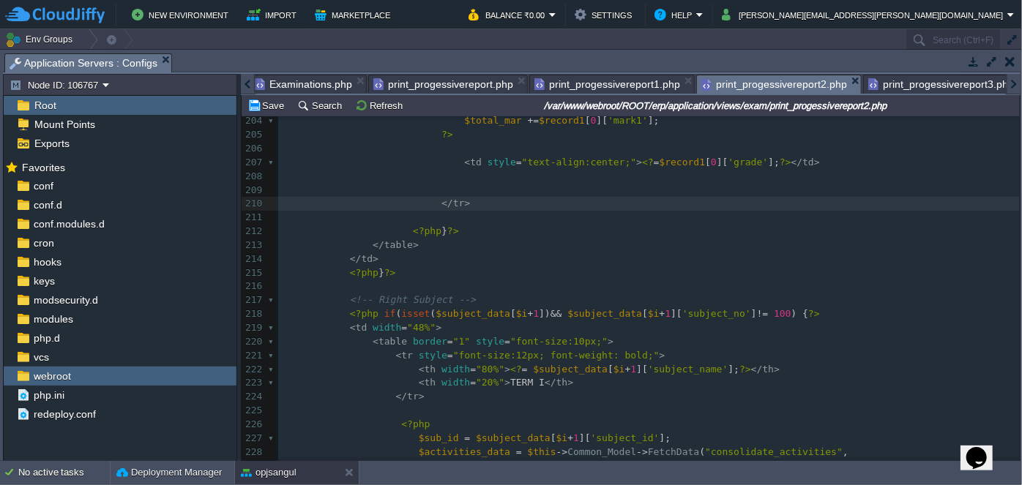
click at [451, 184] on pre "​" at bounding box center [648, 191] width 741 height 14
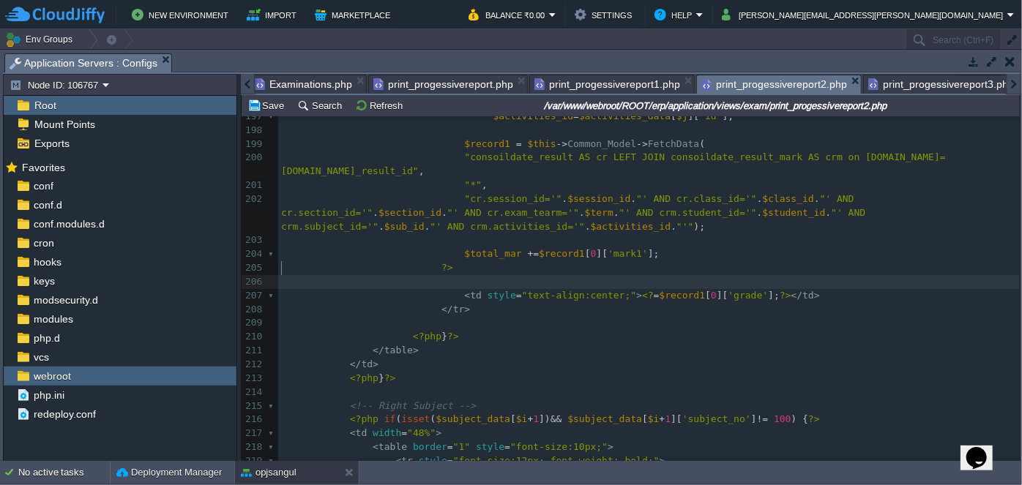
click at [446, 275] on pre "​" at bounding box center [648, 282] width 741 height 14
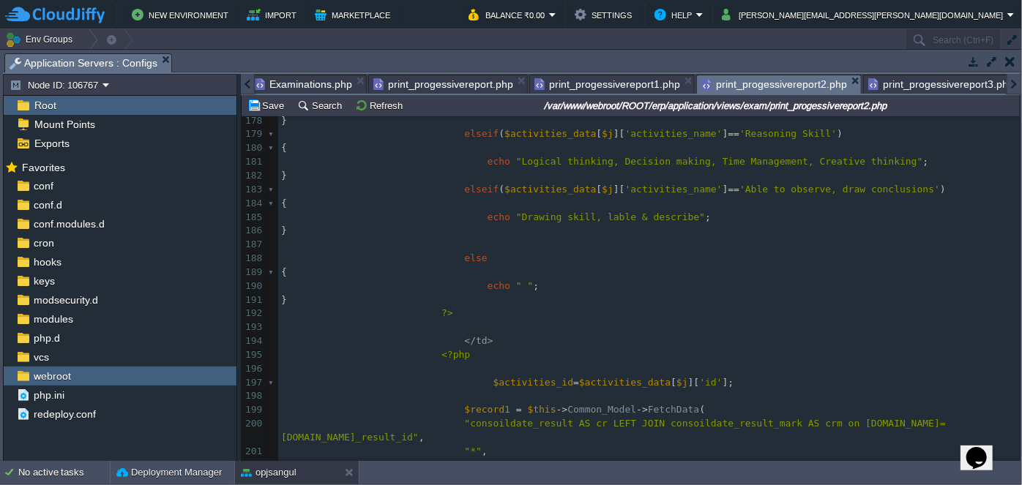
click at [490, 351] on pre "<?php" at bounding box center [648, 355] width 741 height 14
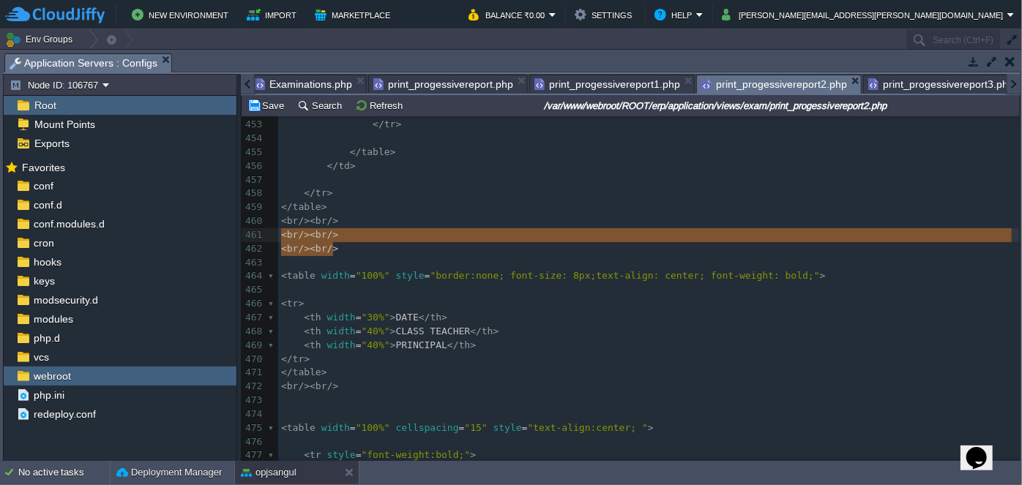
type textarea "<br/><br/> <br/><br/> <br/><br/>"
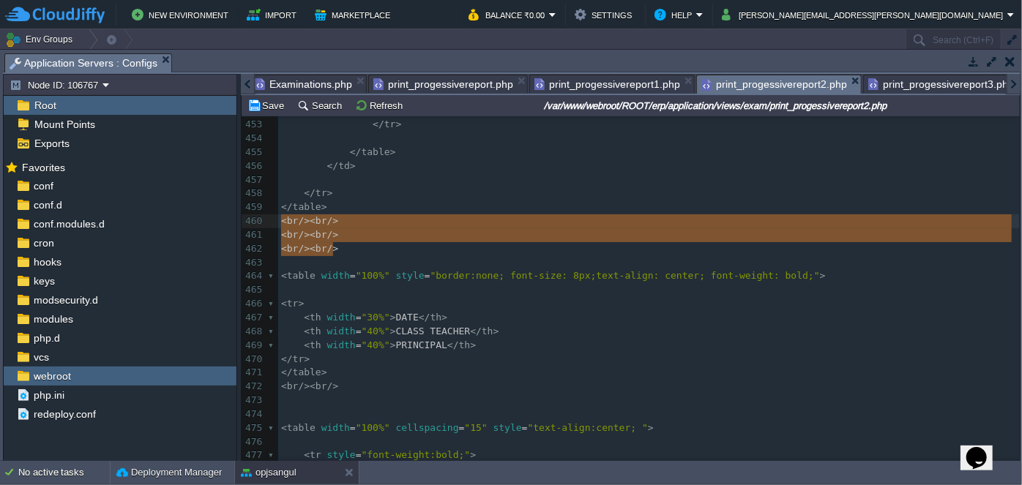
drag, startPoint x: 347, startPoint y: 247, endPoint x: 267, endPoint y: 218, distance: 85.0
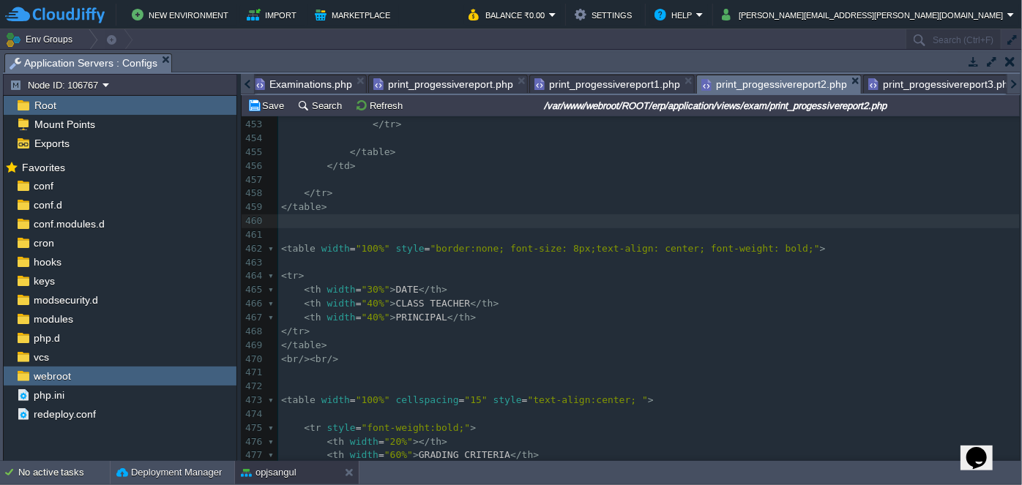
type textarea "<br/><br/> <br/><br/> <br/><br/>"
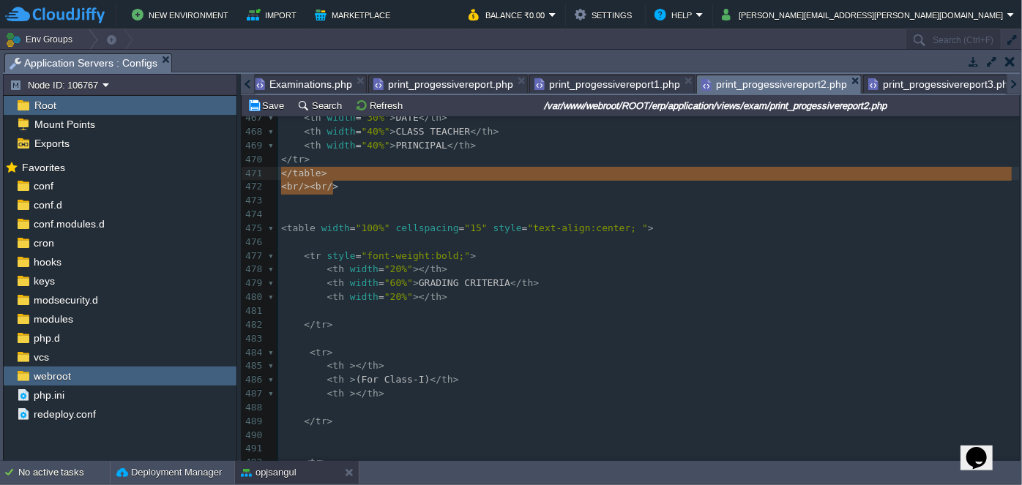
type textarea "<br/><br/>"
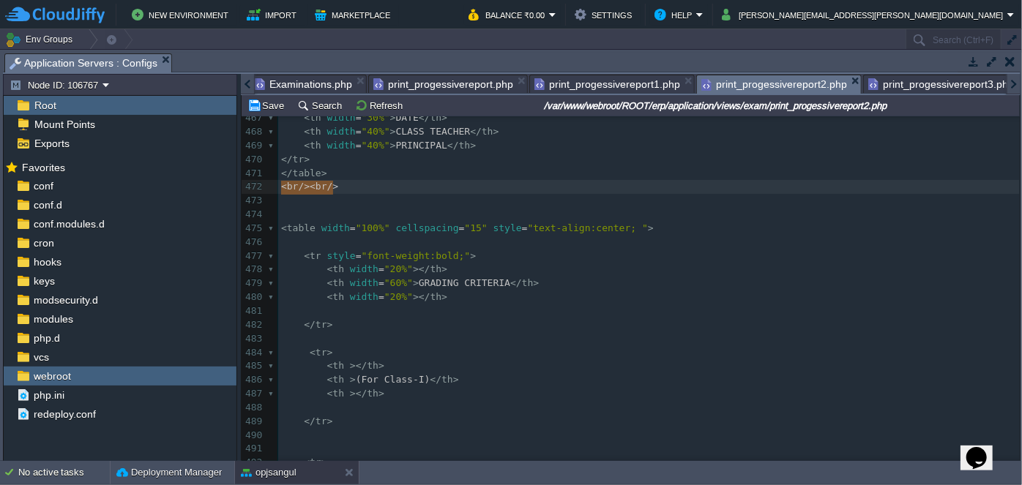
drag, startPoint x: 341, startPoint y: 187, endPoint x: 269, endPoint y: 180, distance: 72.1
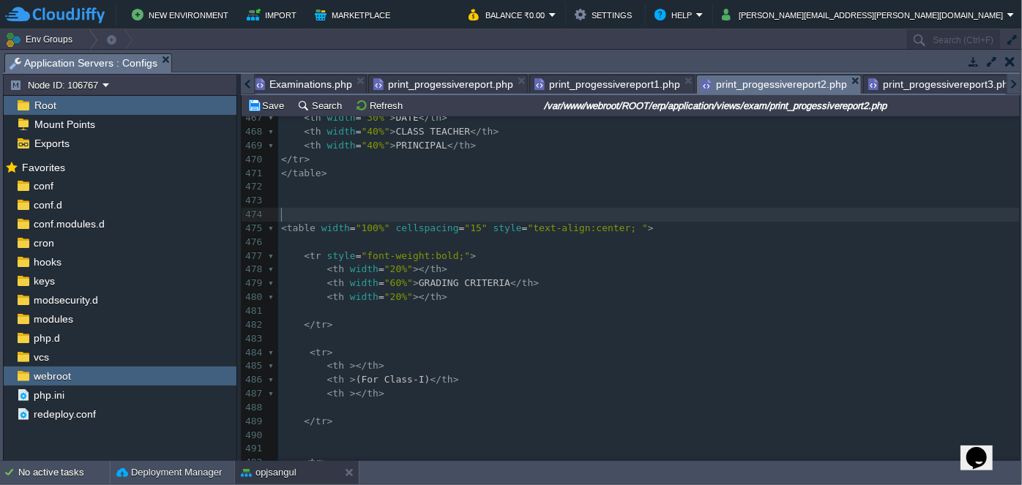
click at [365, 214] on pre "​" at bounding box center [648, 215] width 741 height 14
click at [553, 277] on pre "< th width = "60%" > GRADING CRITERIA </ th >" at bounding box center [648, 284] width 741 height 14
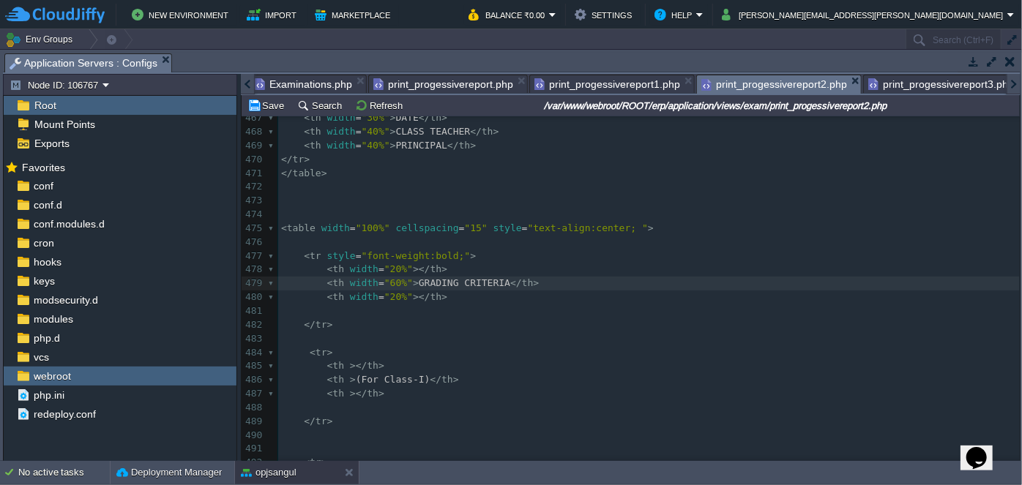
click at [306, 209] on pre "​" at bounding box center [648, 215] width 741 height 14
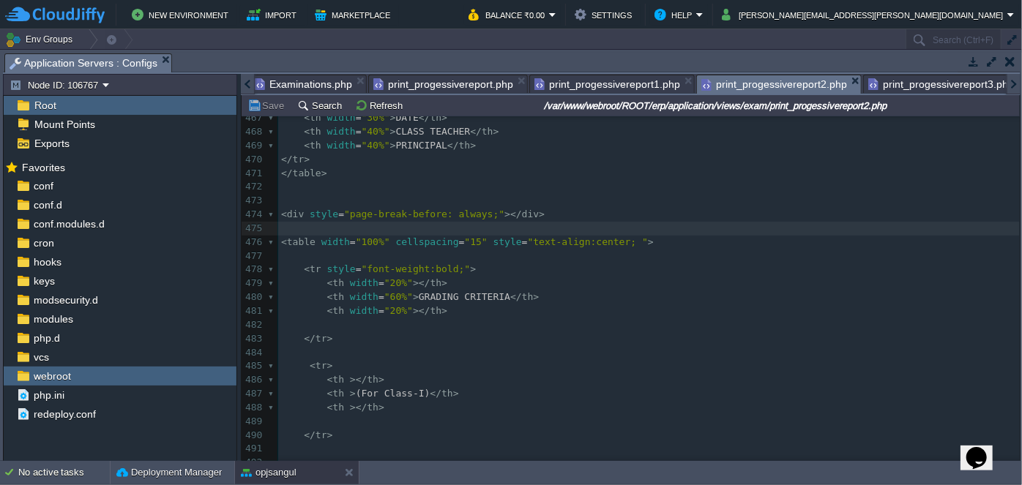
click at [920, 80] on span "print_progessivereport3.php" at bounding box center [941, 84] width 146 height 18
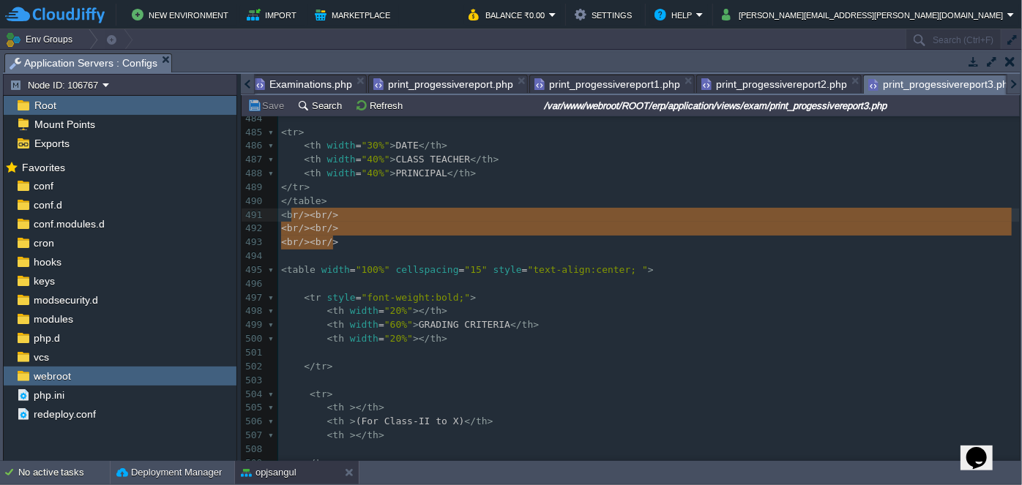
type textarea "<br/><br/> <br/><br/> <br/><br/>"
drag, startPoint x: 354, startPoint y: 244, endPoint x: 288, endPoint y: 217, distance: 71.2
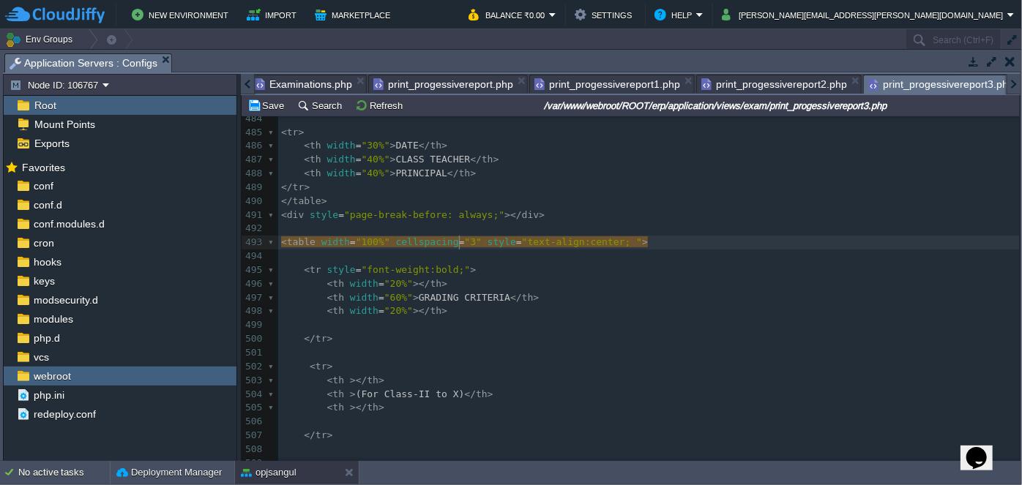
type textarea "30"
type textarea "5"
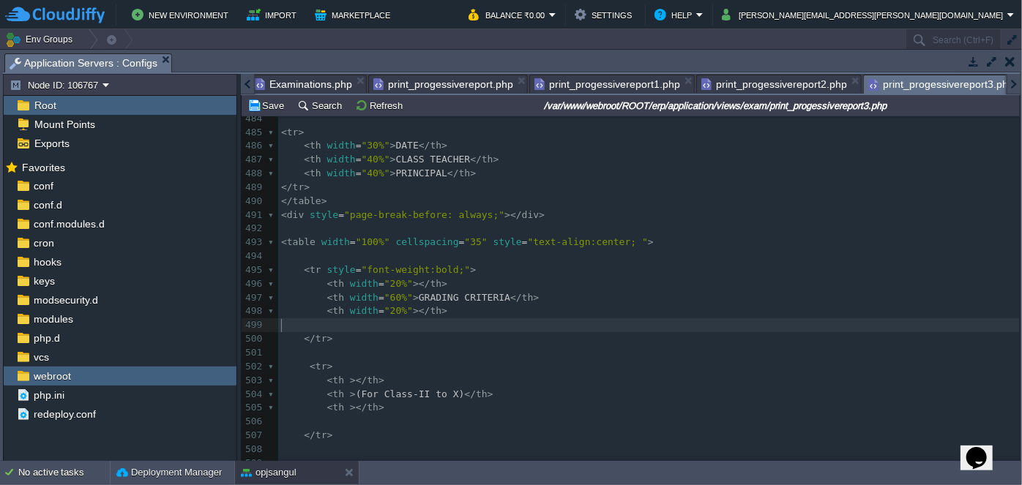
drag, startPoint x: 625, startPoint y: 319, endPoint x: 626, endPoint y: 332, distance: 13.2
click at [626, 320] on pre "​" at bounding box center [648, 325] width 741 height 14
click at [745, 81] on span "print_progessivereport2.php" at bounding box center [774, 84] width 146 height 18
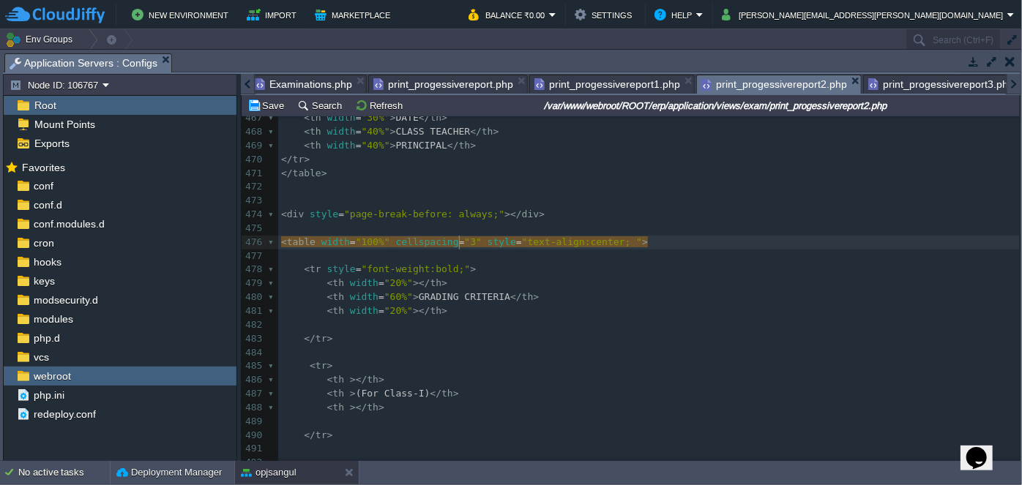
type textarea "35"
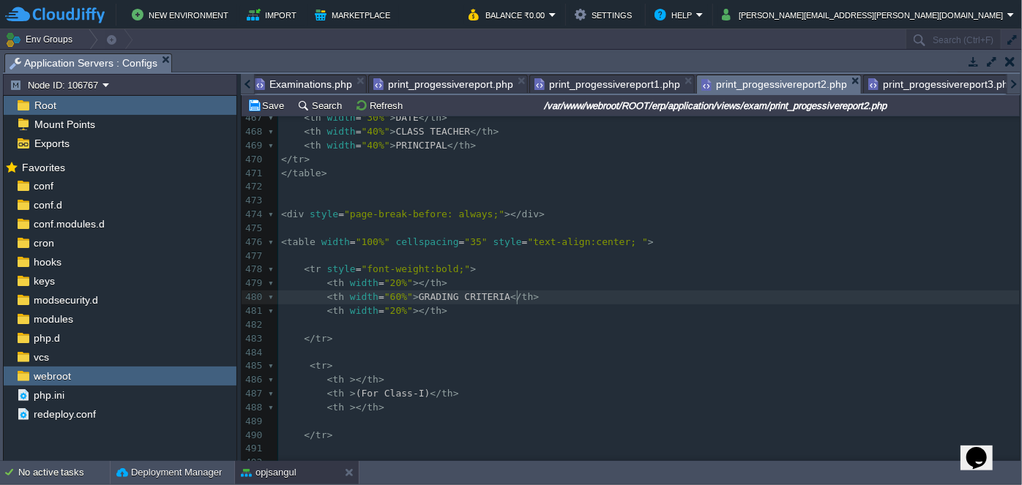
click at [644, 299] on pre "< th width = "60%" > GRADING CRITERIA </ th >" at bounding box center [648, 298] width 741 height 14
click at [559, 83] on span "print_progessivereport1.php" at bounding box center [607, 84] width 146 height 18
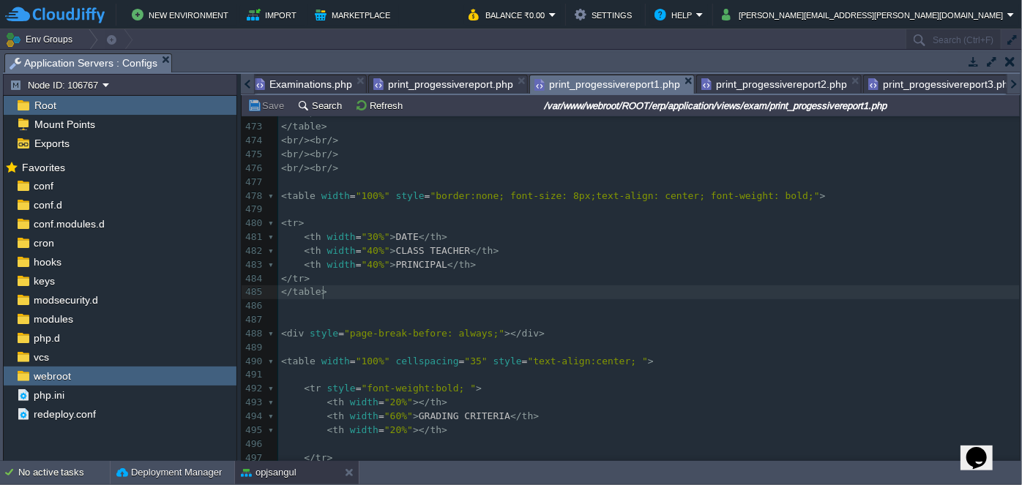
click at [632, 289] on pre "</ table >" at bounding box center [648, 292] width 741 height 14
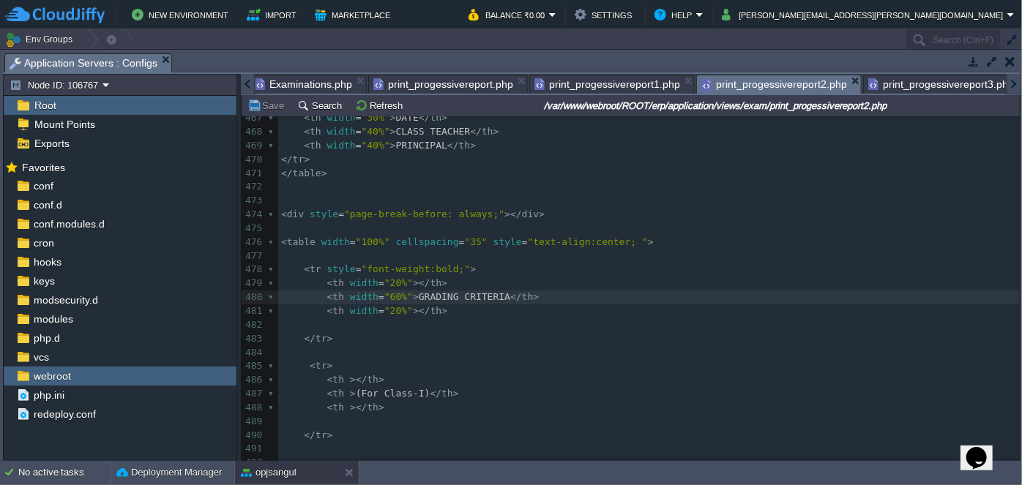
click at [753, 86] on span "print_progessivereport2.php" at bounding box center [774, 84] width 146 height 18
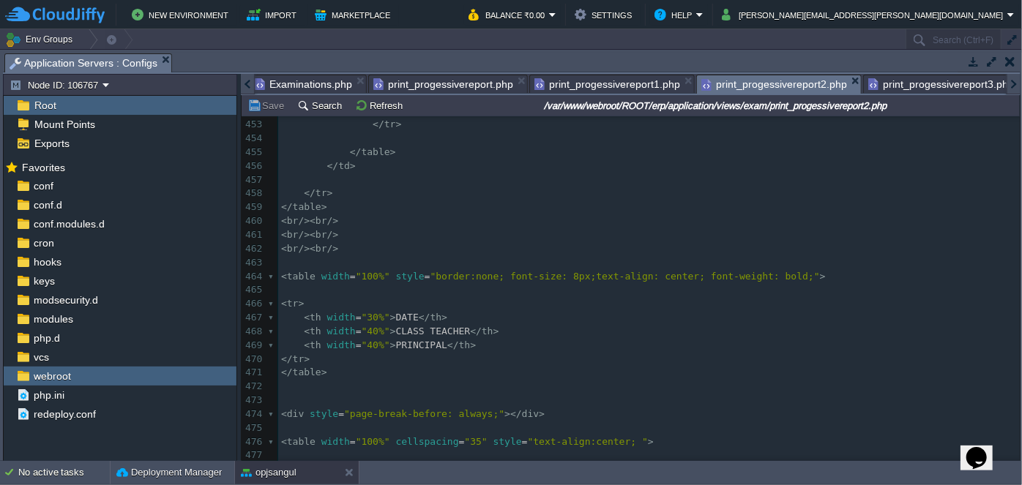
scroll to position [4, 0]
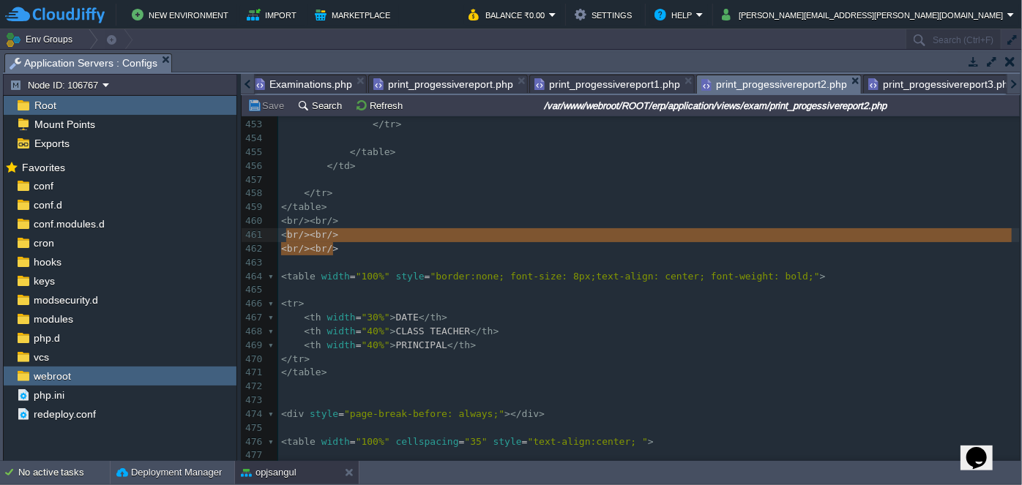
type textarea "<br/><br/> <br/><br/>"
drag, startPoint x: 354, startPoint y: 244, endPoint x: 270, endPoint y: 232, distance: 85.1
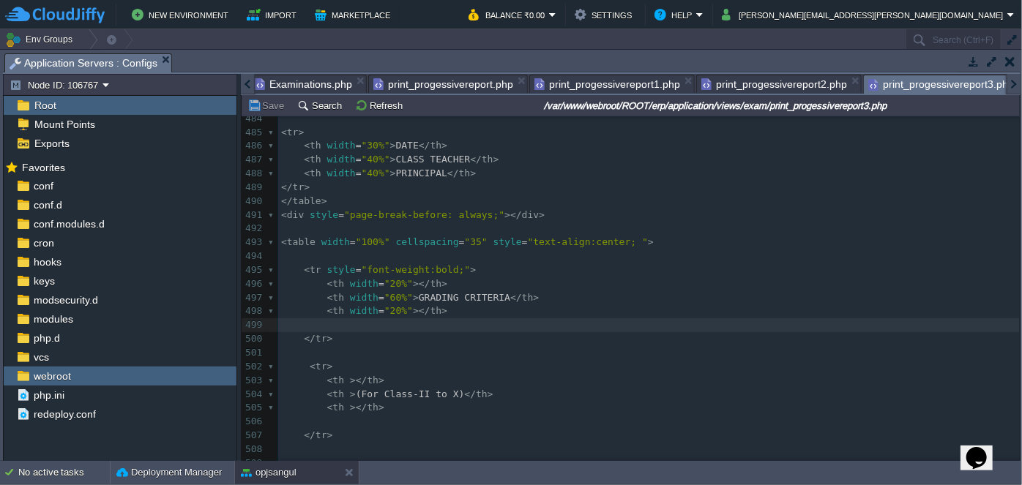
click at [927, 86] on span "print_progessivereport3.php" at bounding box center [941, 84] width 146 height 18
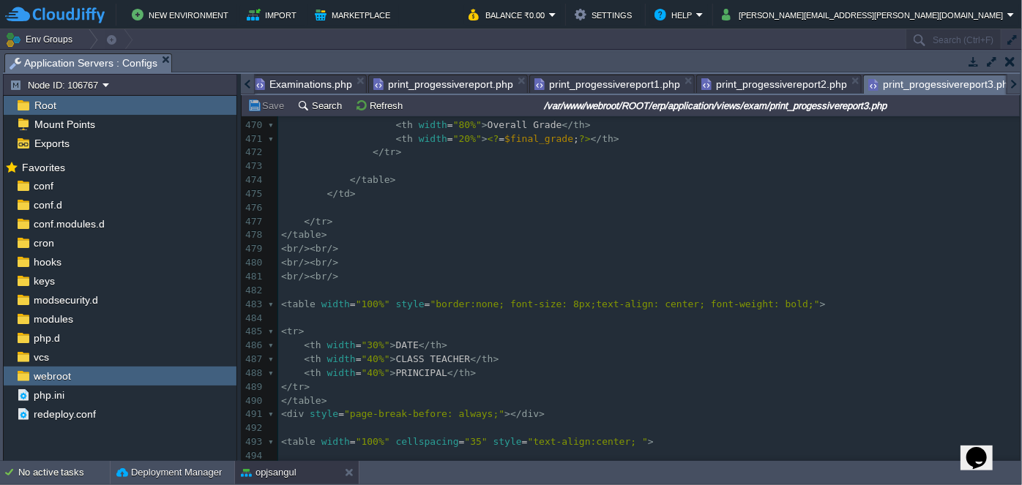
type textarea "<br/> <br/><br/>"
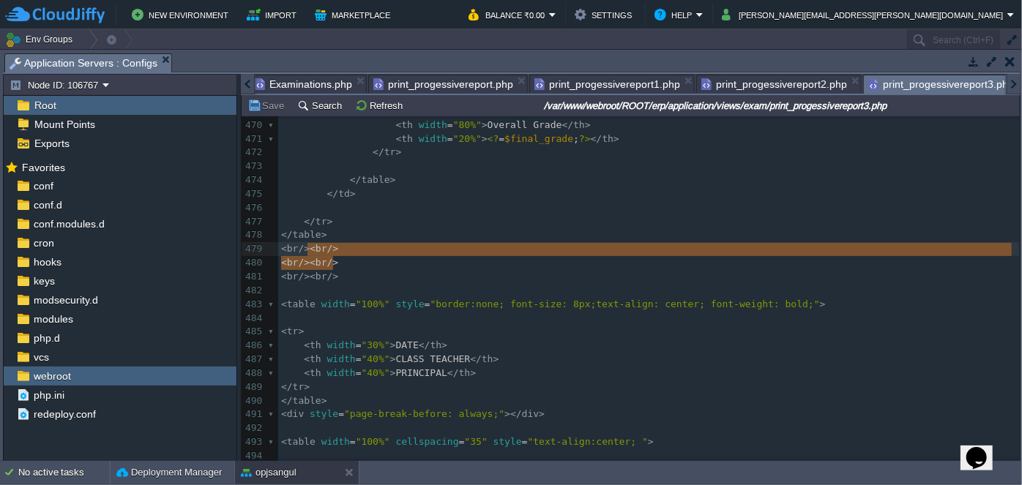
drag, startPoint x: 338, startPoint y: 260, endPoint x: 305, endPoint y: 251, distance: 34.8
click at [354, 272] on pre "< br />< br />" at bounding box center [648, 277] width 741 height 14
type textarea "<br/><br/> <br/><br/>"
drag, startPoint x: 343, startPoint y: 264, endPoint x: 266, endPoint y: 242, distance: 79.7
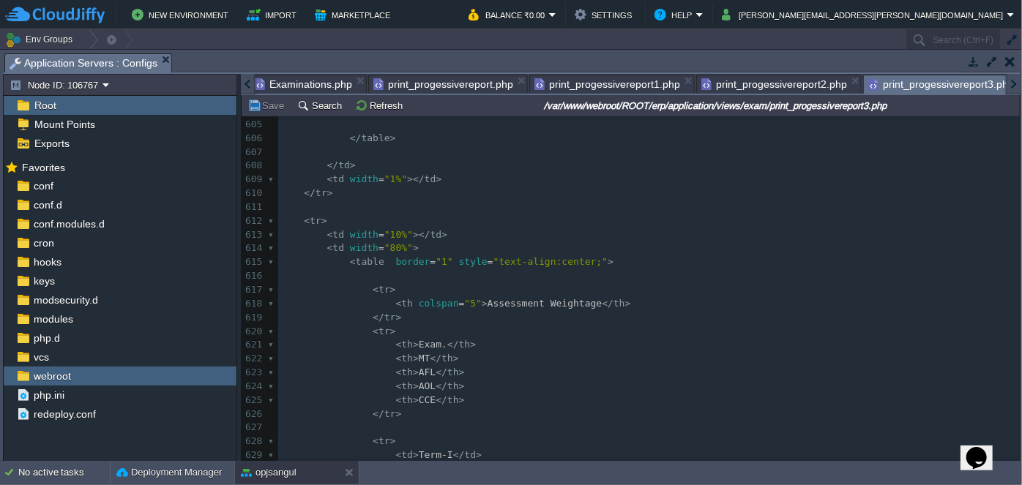
scroll to position [8245, 0]
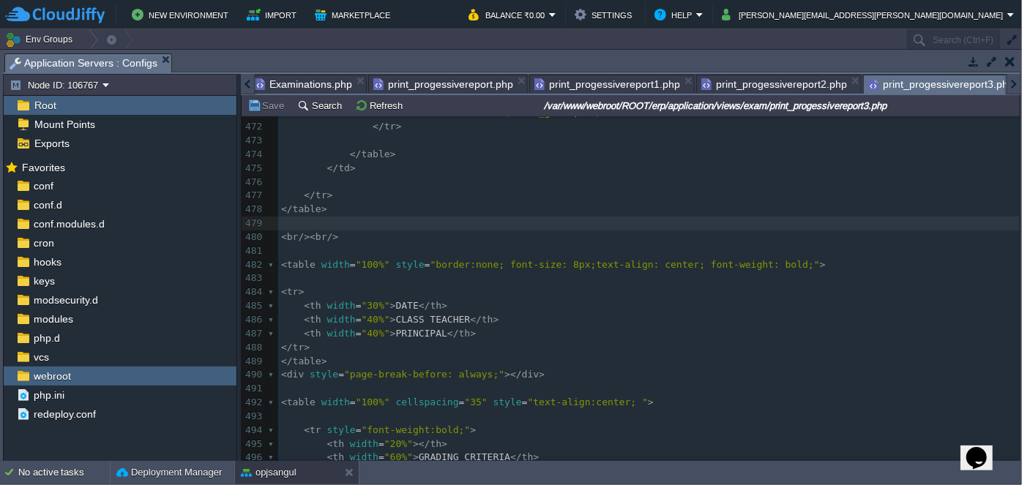
click at [362, 234] on pre "< br />< br />" at bounding box center [648, 238] width 741 height 14
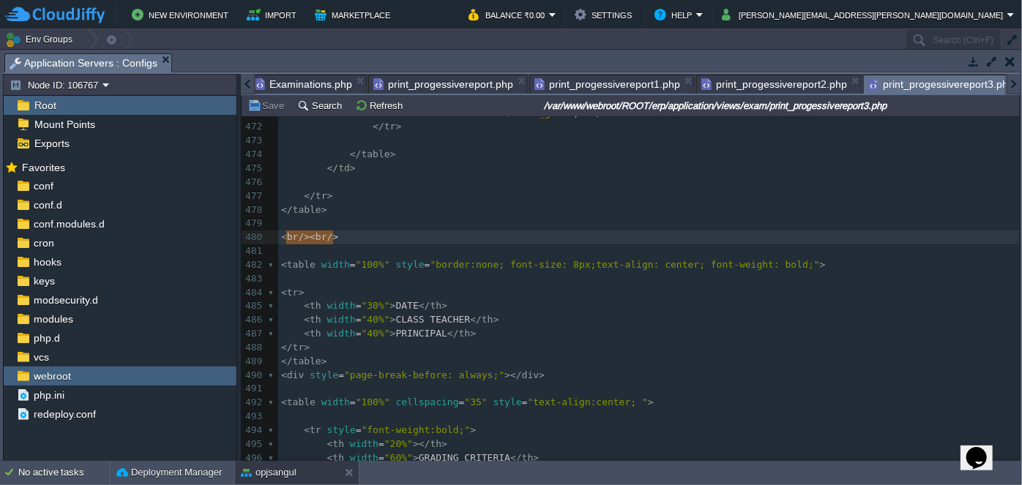
type textarea "<br/><br/>"
drag, startPoint x: 365, startPoint y: 240, endPoint x: 283, endPoint y: 236, distance: 82.1
click at [463, 206] on pre "</ table >" at bounding box center [648, 210] width 741 height 14
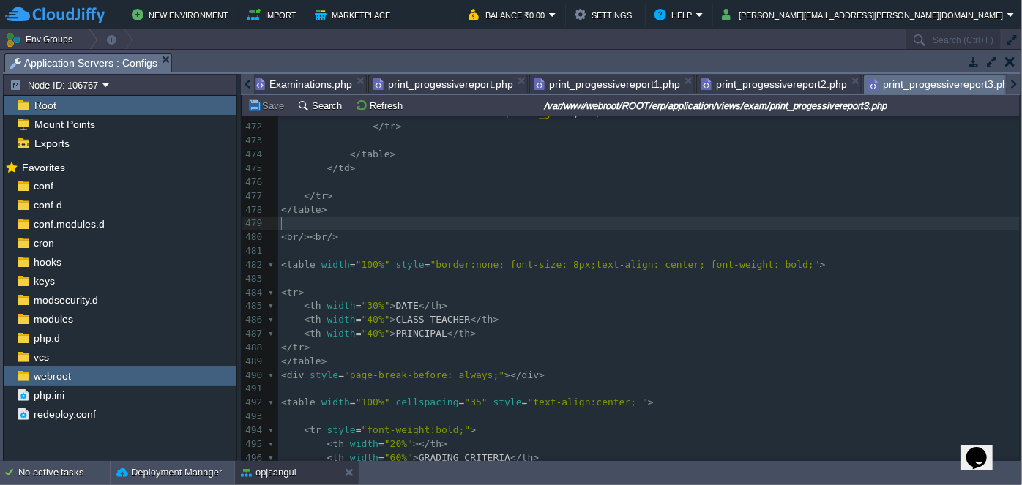
click at [462, 224] on pre "​" at bounding box center [648, 224] width 741 height 14
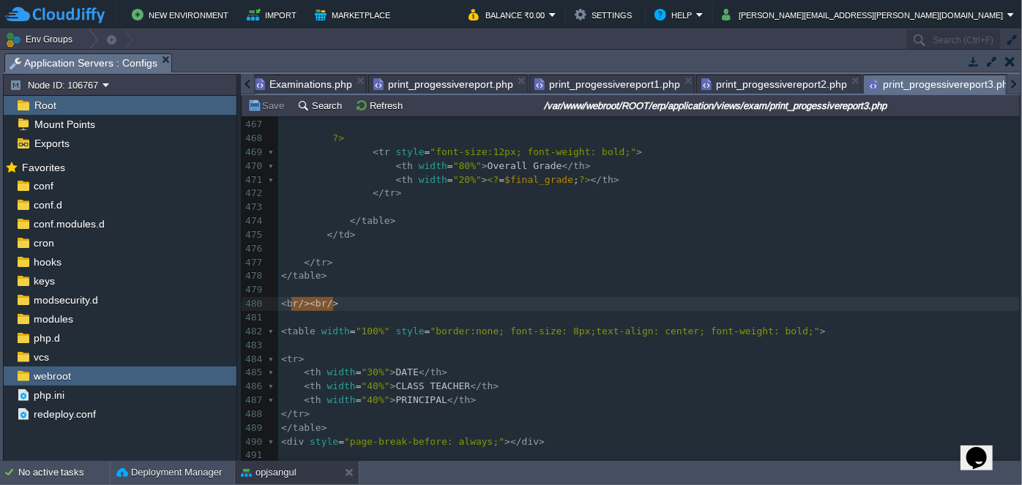
type textarea "<br/><br/>"
drag, startPoint x: 355, startPoint y: 297, endPoint x: 272, endPoint y: 302, distance: 83.6
